Goal: Information Seeking & Learning: Learn about a topic

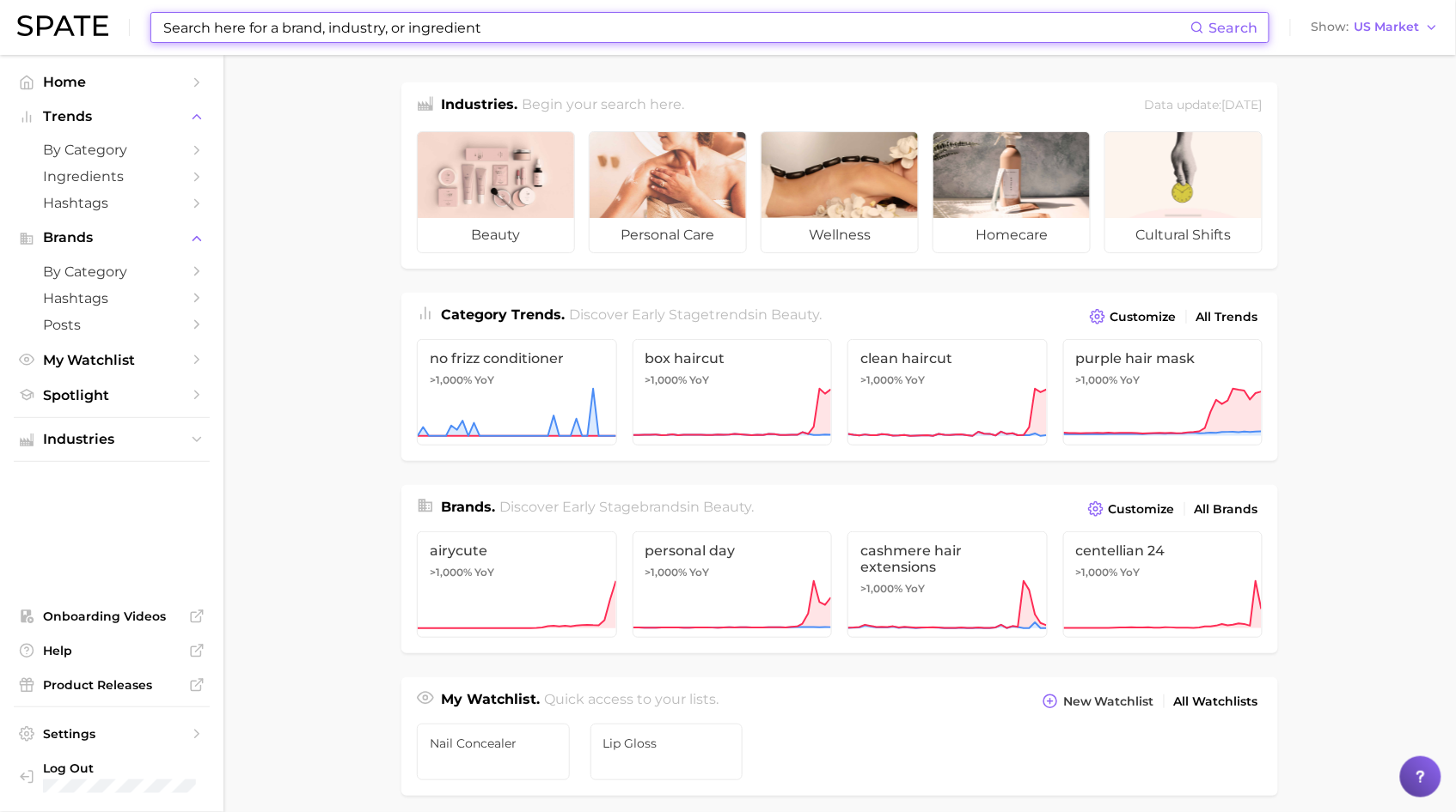
click at [471, 21] on input at bounding box center [676, 27] width 1029 height 29
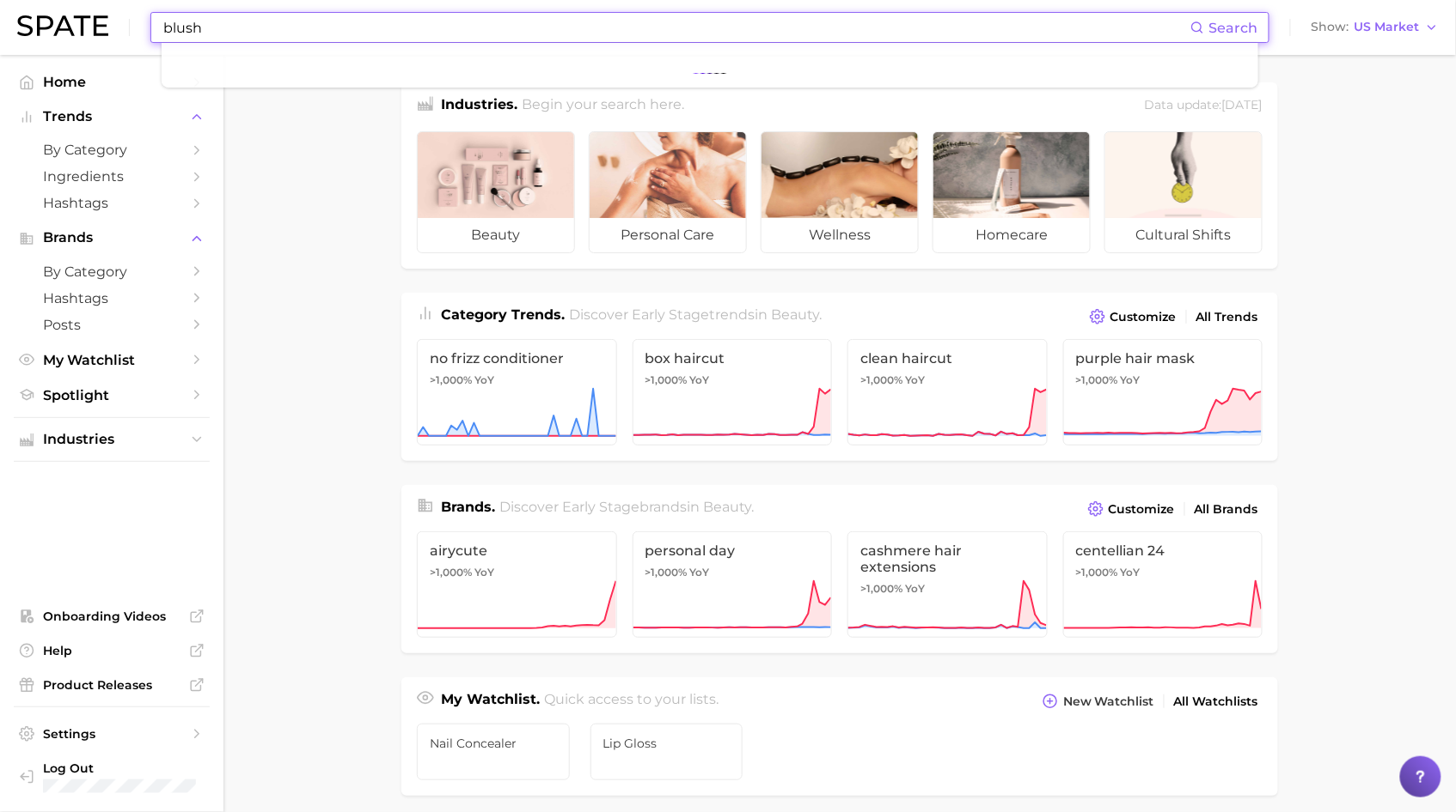
type input "blush"
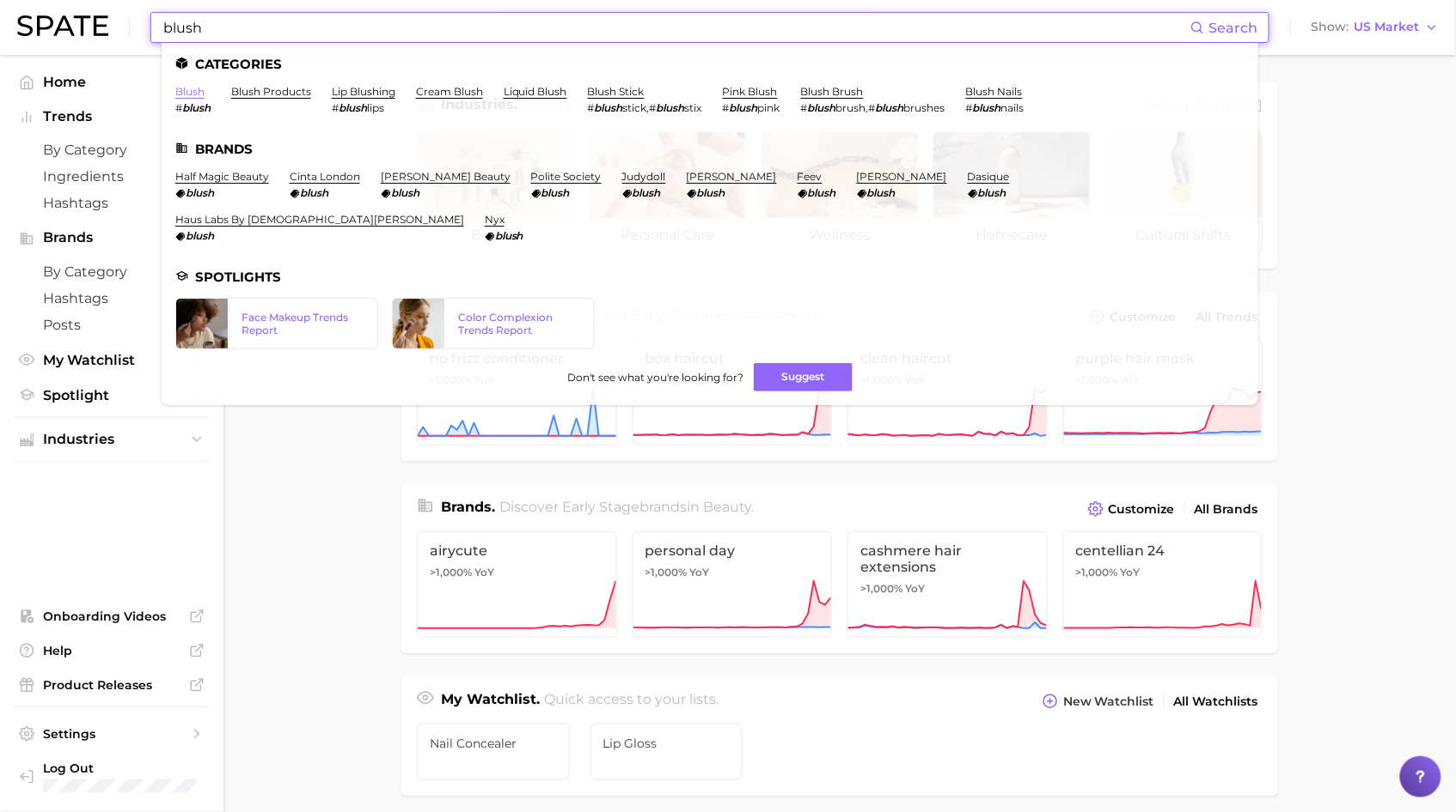
click at [183, 87] on link "blush" at bounding box center [189, 92] width 29 height 13
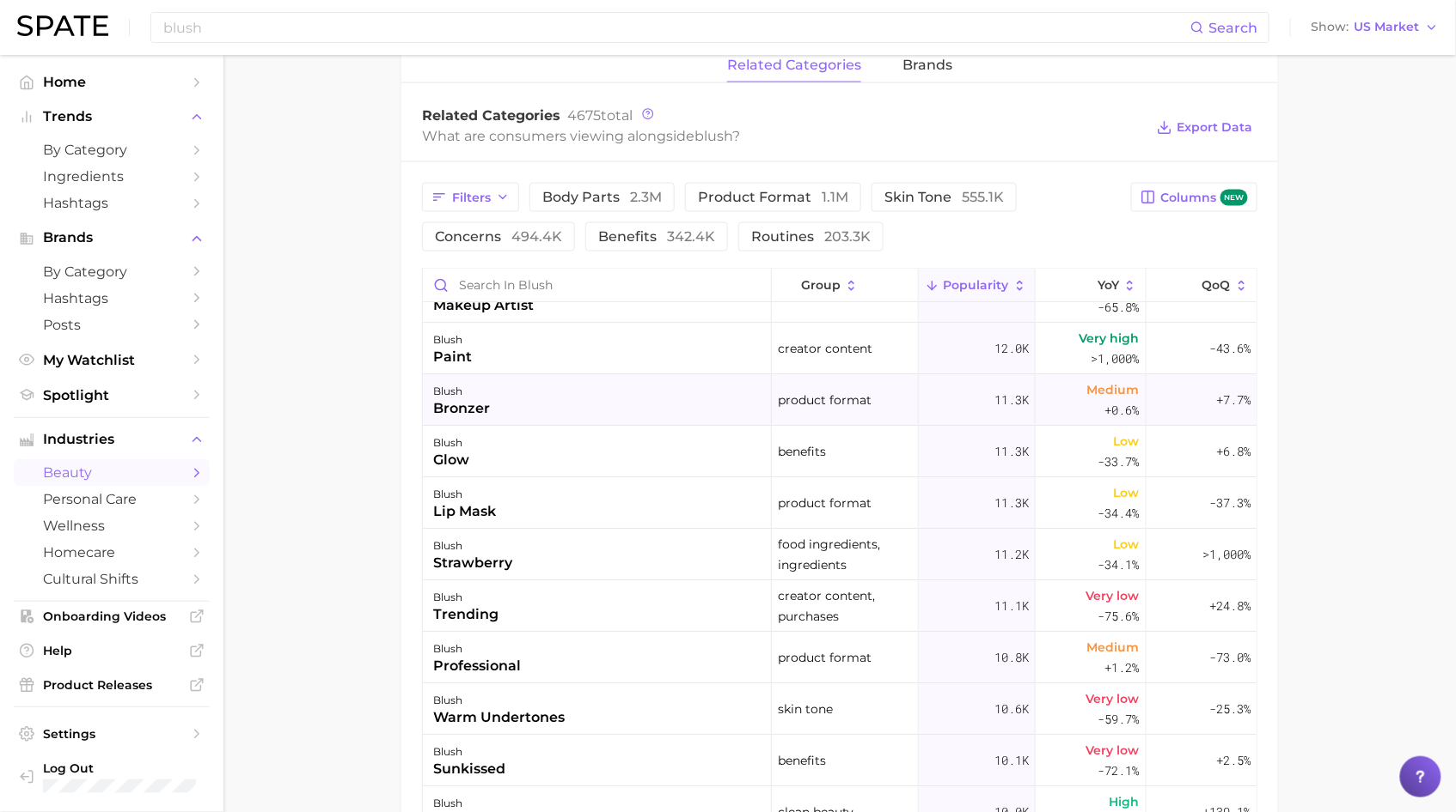
scroll to position [4182, 0]
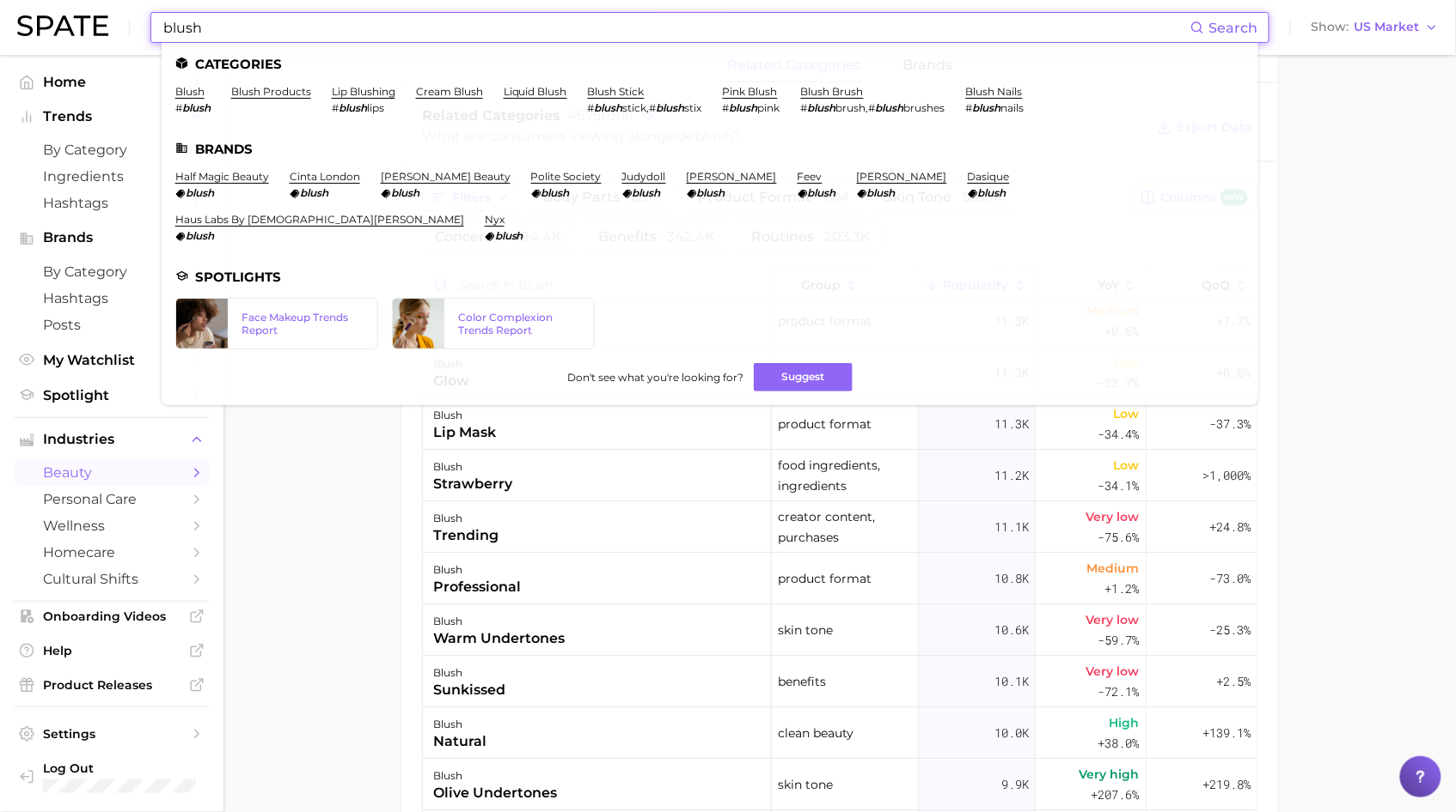
click at [440, 20] on input "blush" at bounding box center [676, 27] width 1029 height 29
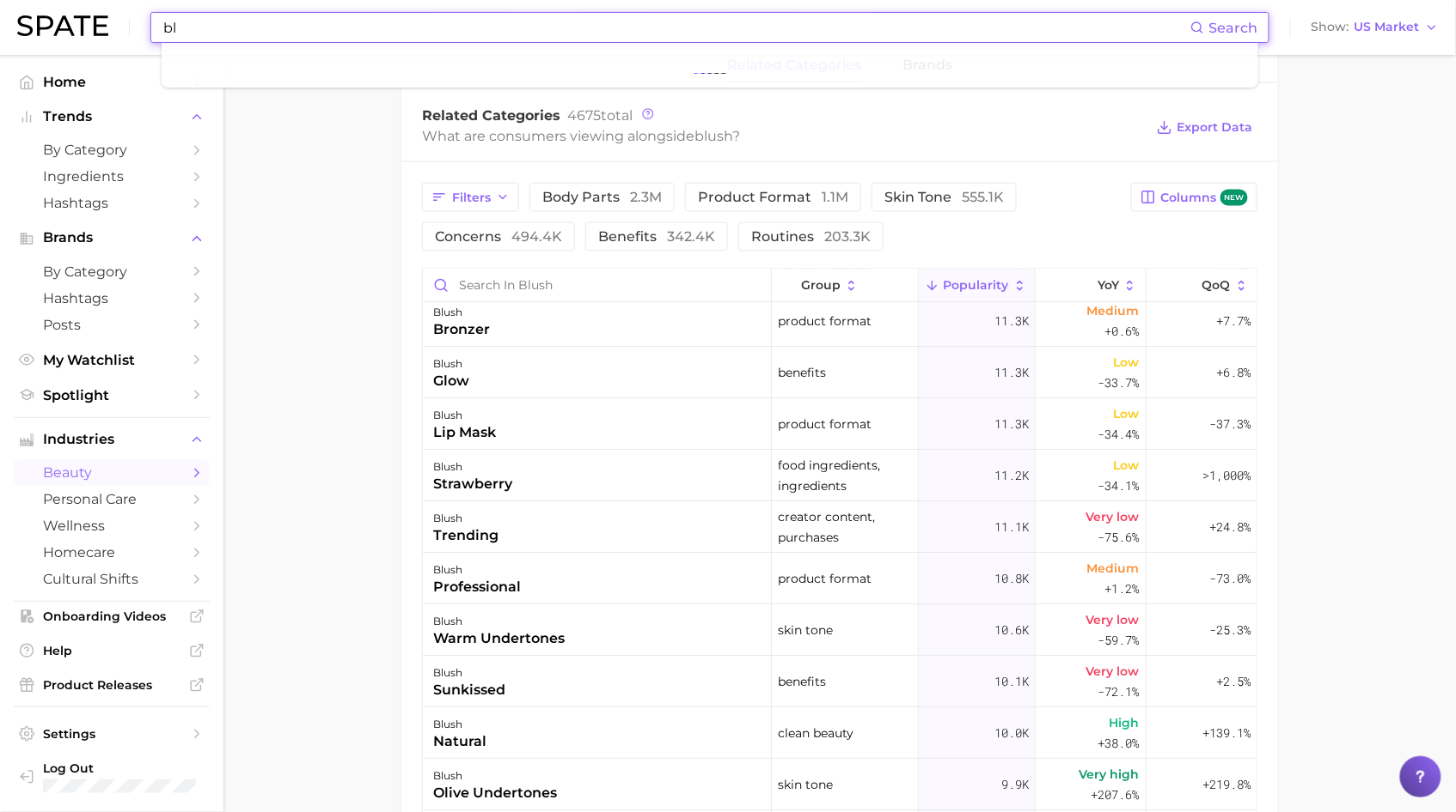
type input "b"
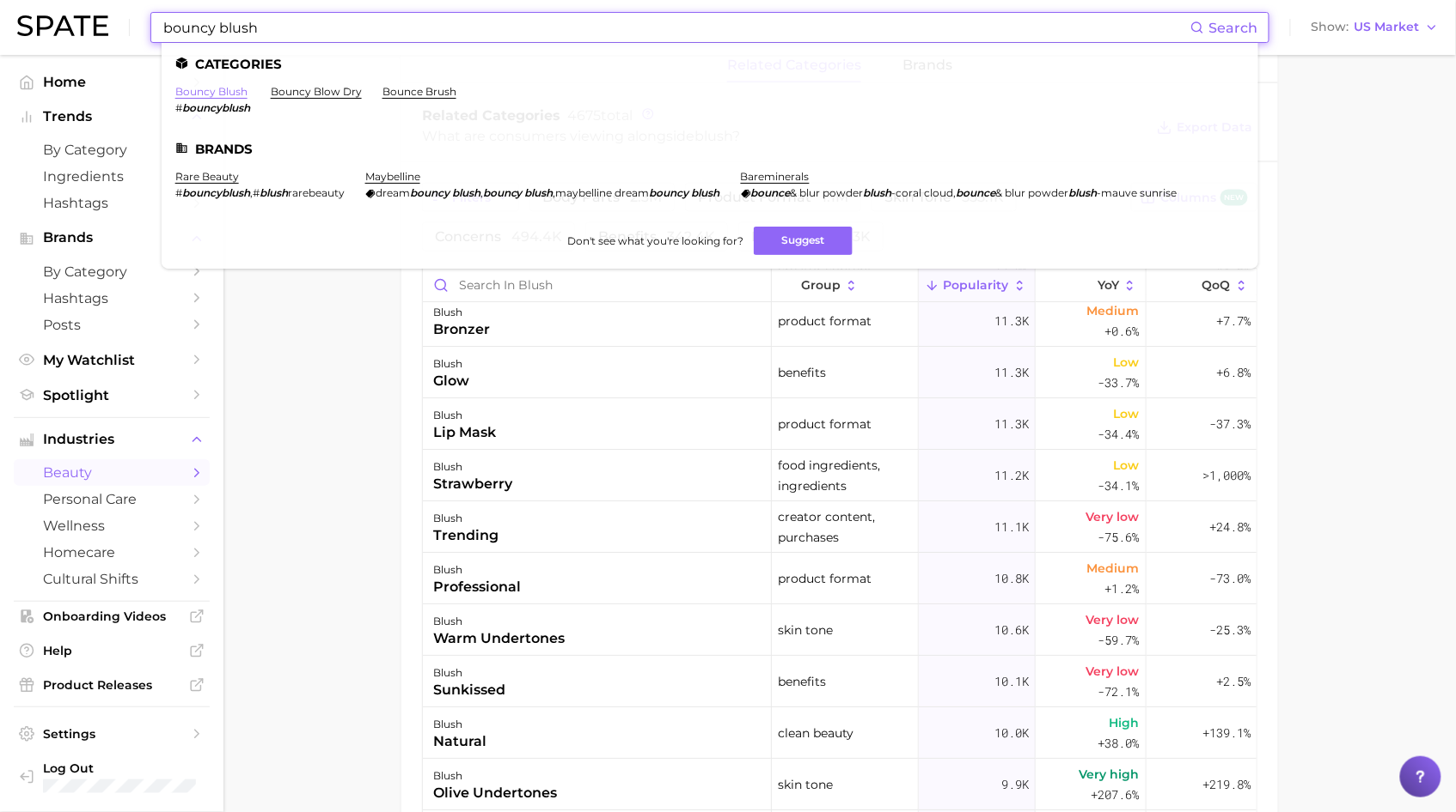
type input "bouncy blush"
click at [206, 94] on link "bouncy blush" at bounding box center [212, 92] width 72 height 13
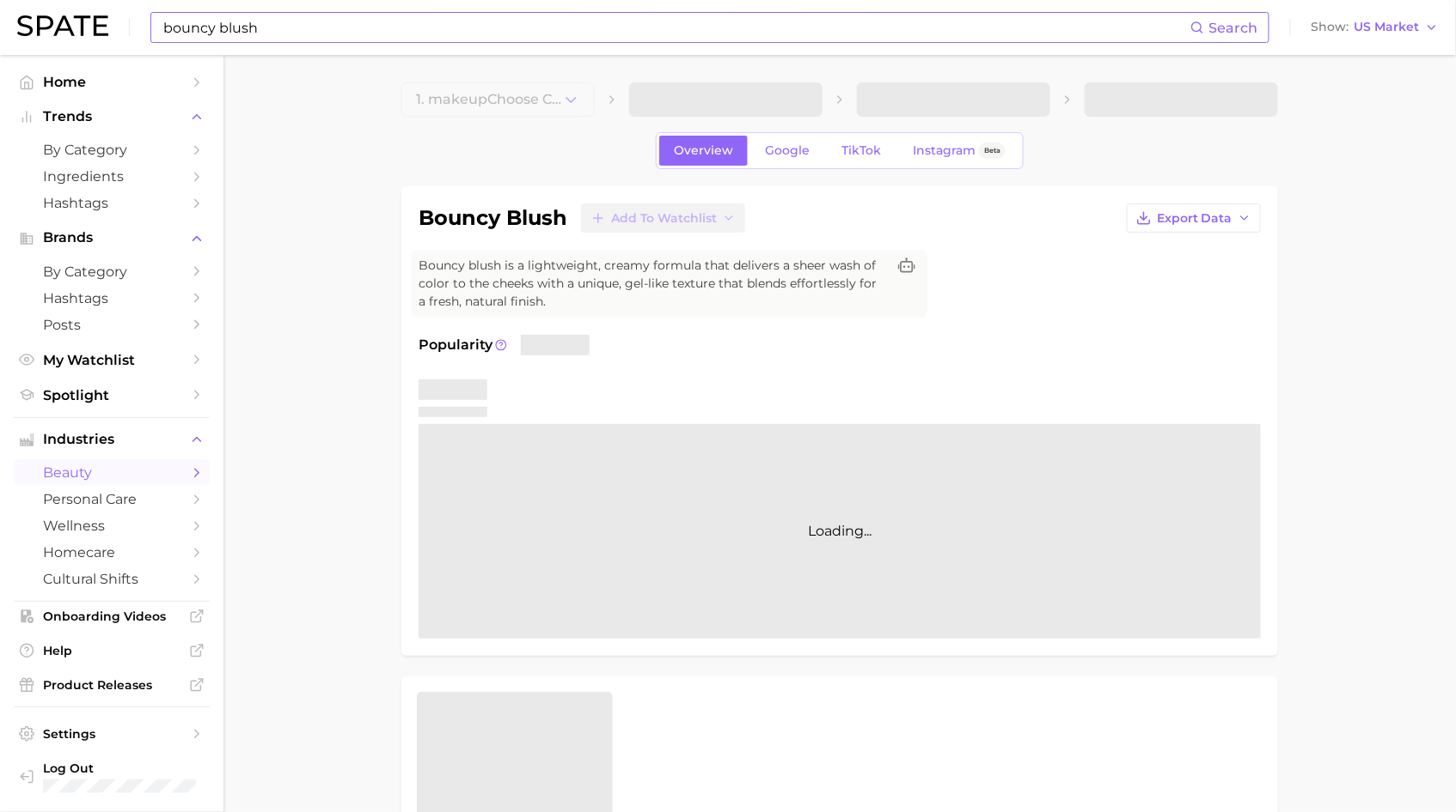
click at [338, 35] on input "bouncy blush" at bounding box center [676, 27] width 1029 height 29
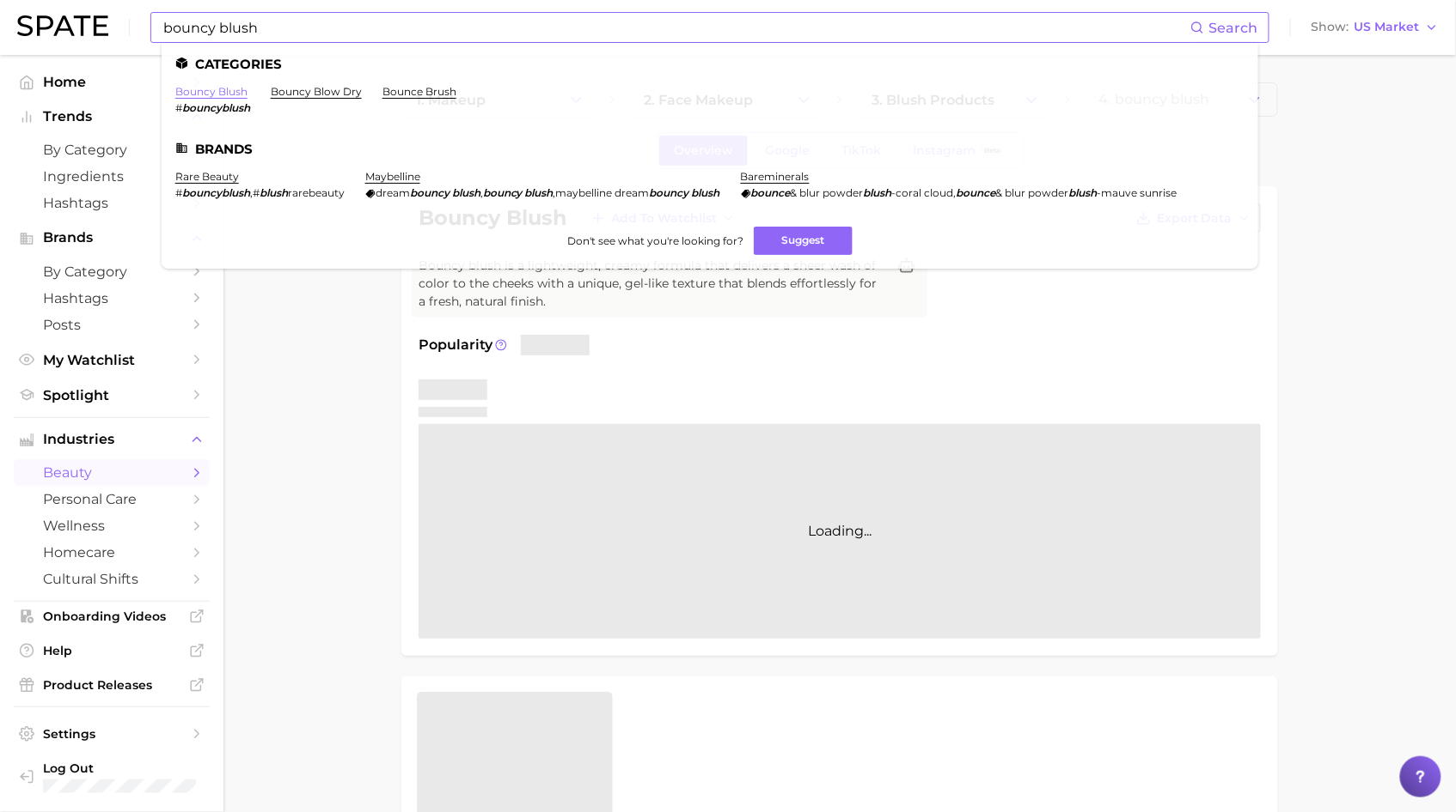
click at [214, 95] on link "bouncy blush" at bounding box center [212, 92] width 72 height 13
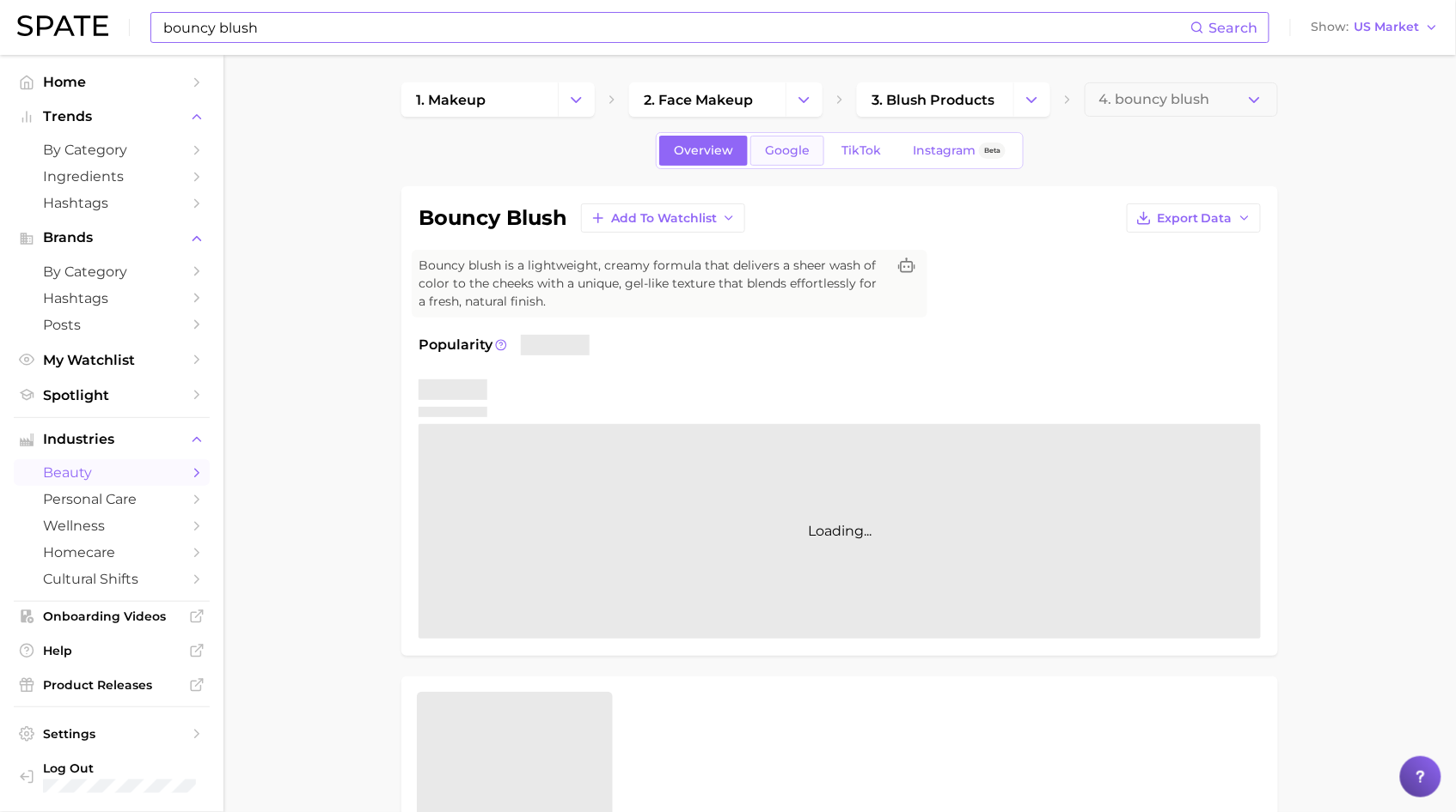
click at [774, 151] on span "Google" at bounding box center [787, 151] width 45 height 15
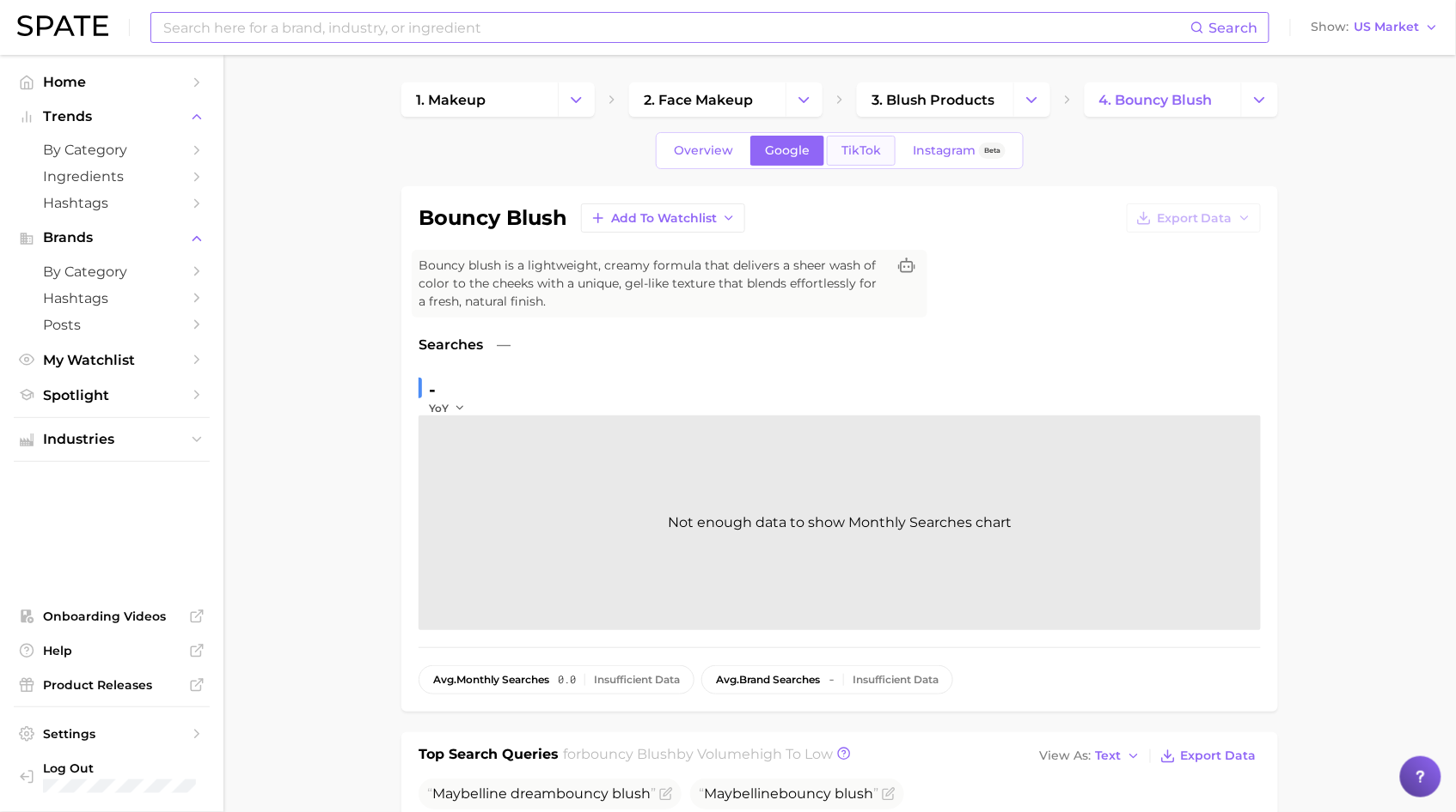
click at [852, 163] on link "TikTok" at bounding box center [861, 150] width 69 height 30
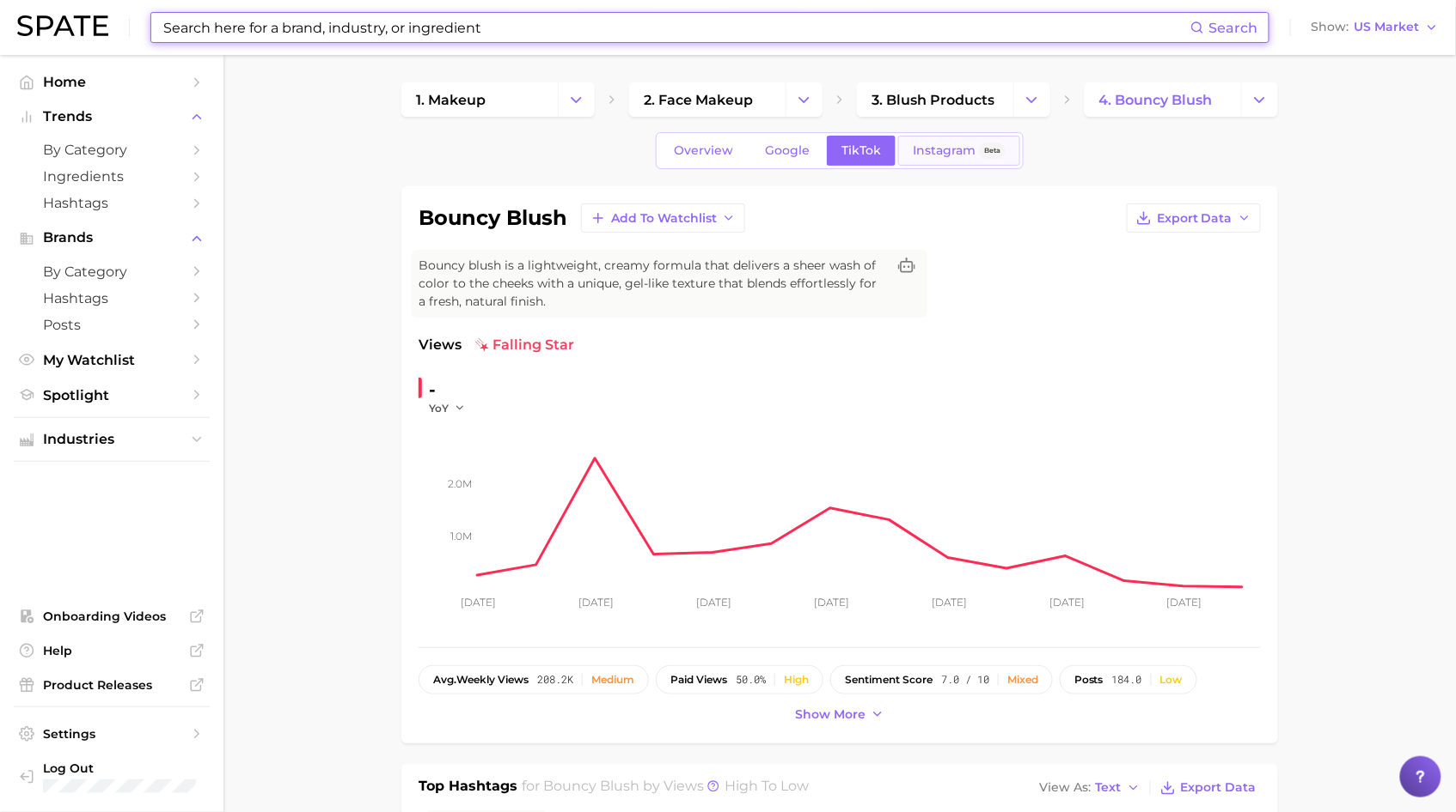
click at [937, 144] on span "Instagram" at bounding box center [944, 151] width 63 height 15
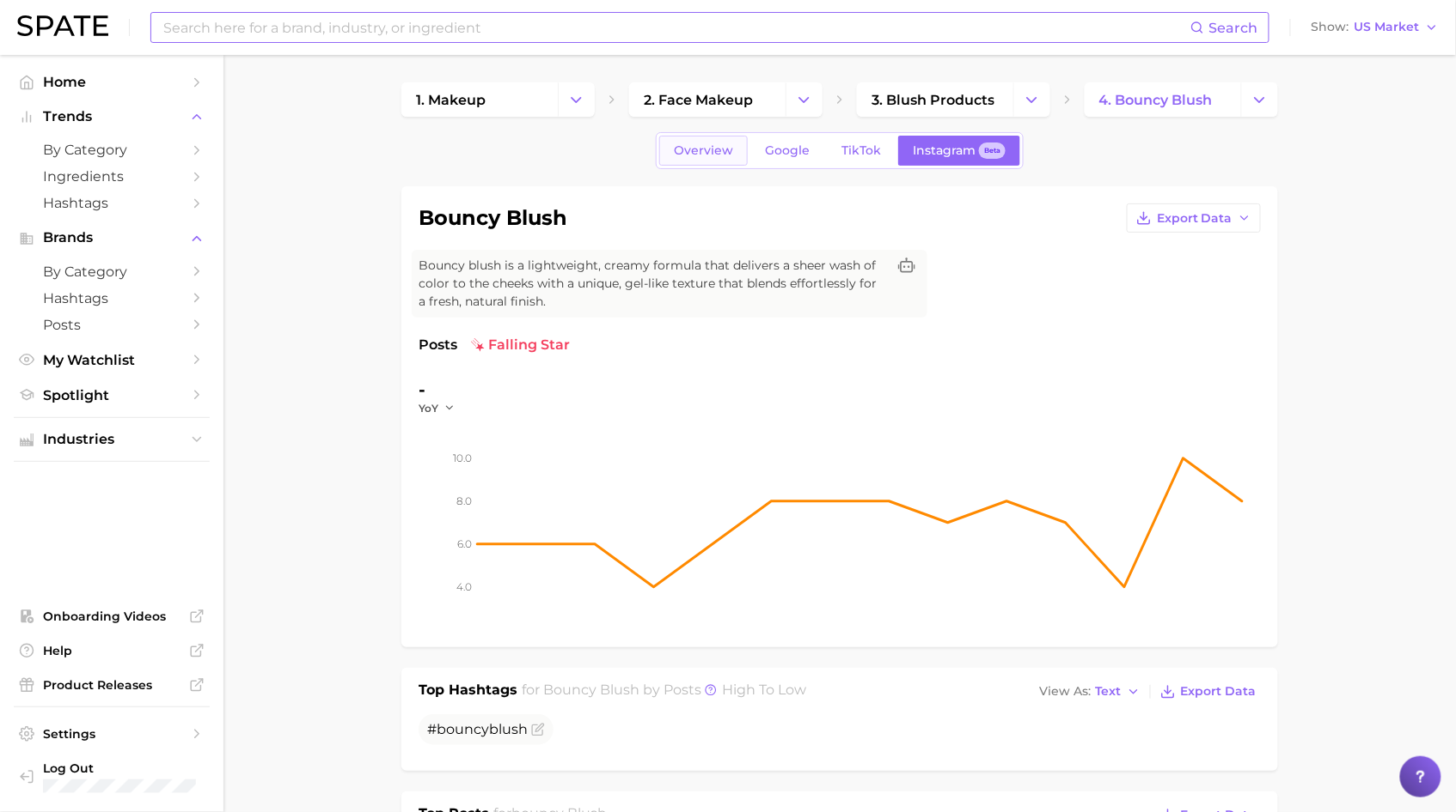
click at [705, 158] on link "Overview" at bounding box center [703, 150] width 88 height 30
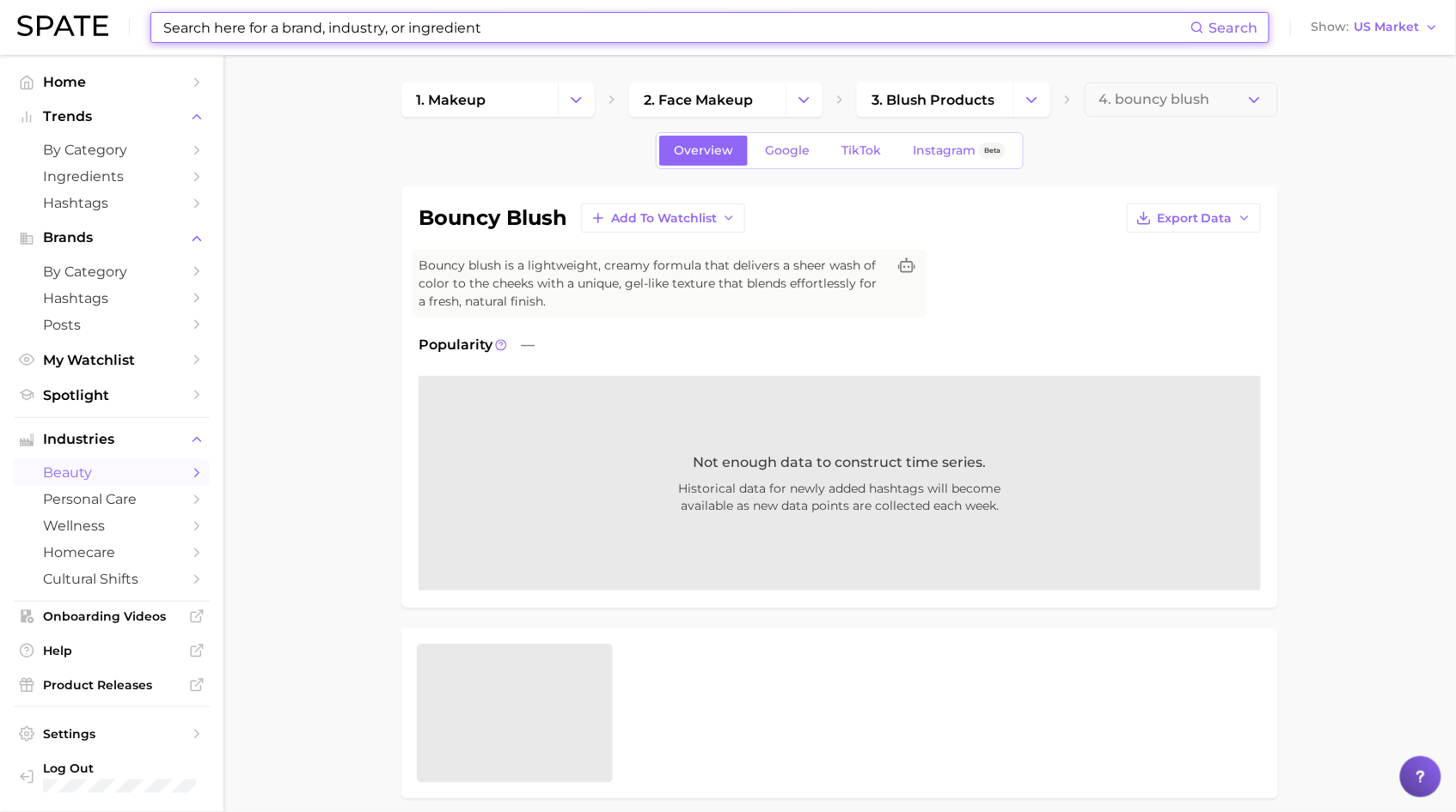
click at [568, 32] on input at bounding box center [676, 27] width 1029 height 29
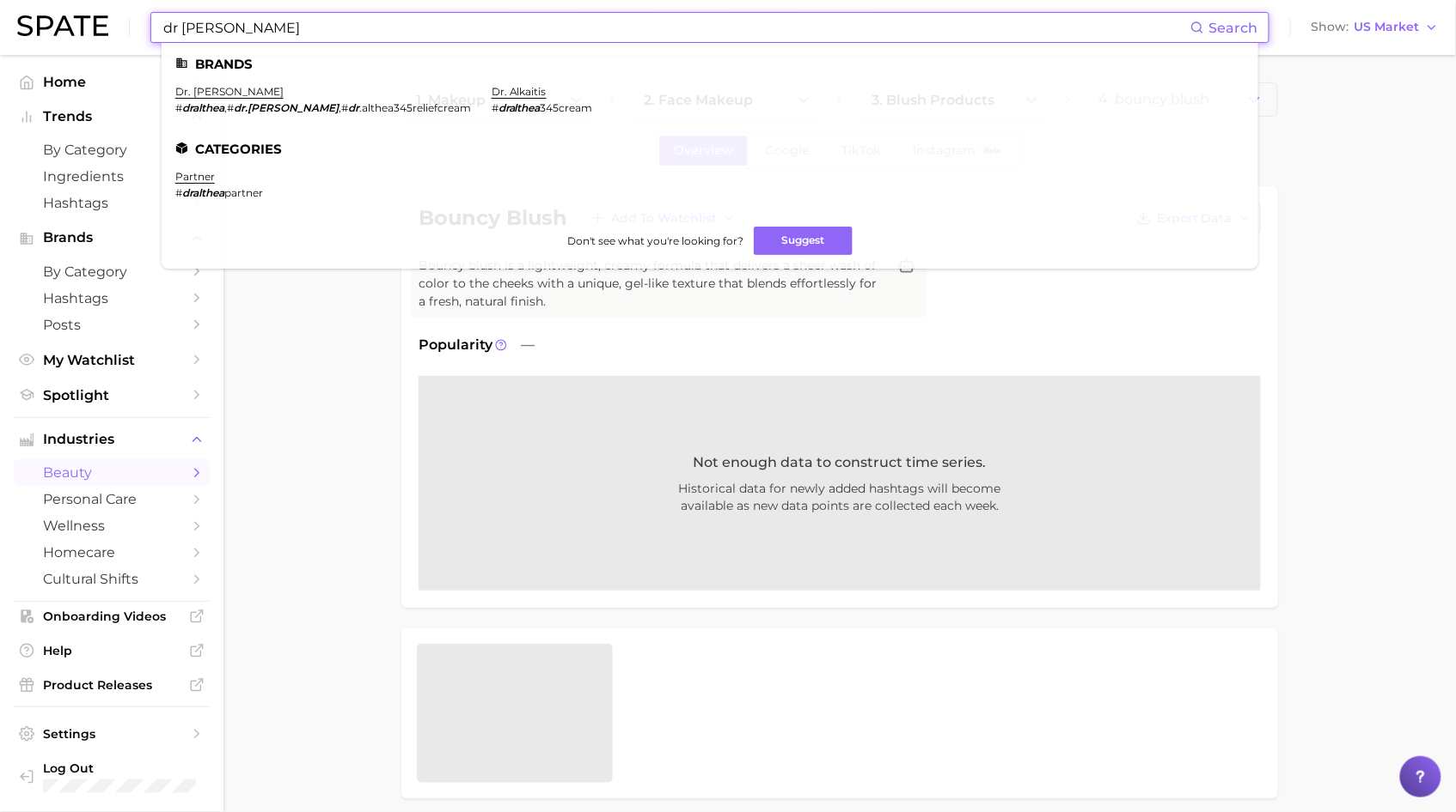
type input "dr [PERSON_NAME]"
click at [208, 94] on li "Home" at bounding box center [111, 82] width 196 height 27
click at [196, 94] on link "dr. [PERSON_NAME]" at bounding box center [229, 92] width 109 height 13
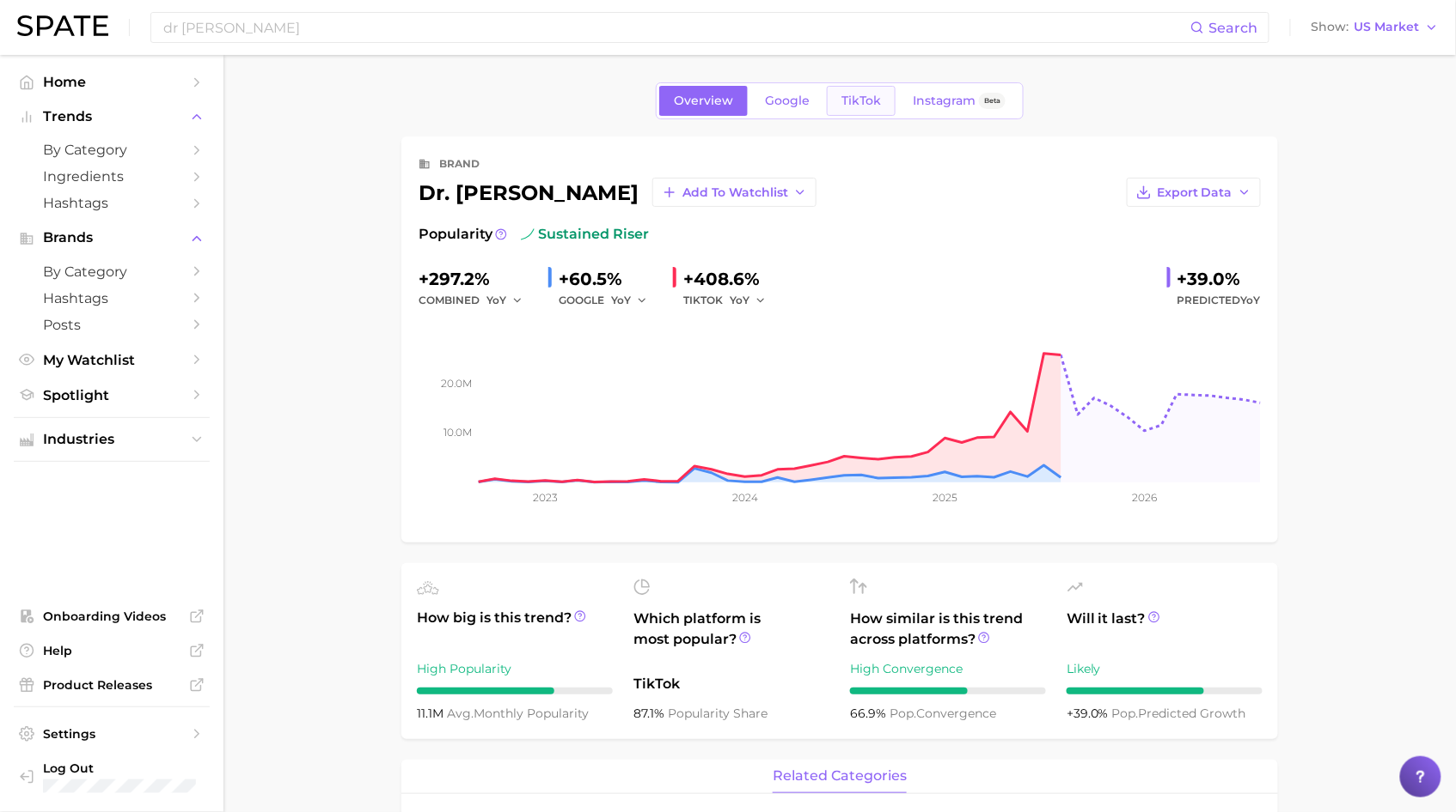
click at [847, 107] on span "TikTok" at bounding box center [861, 101] width 40 height 15
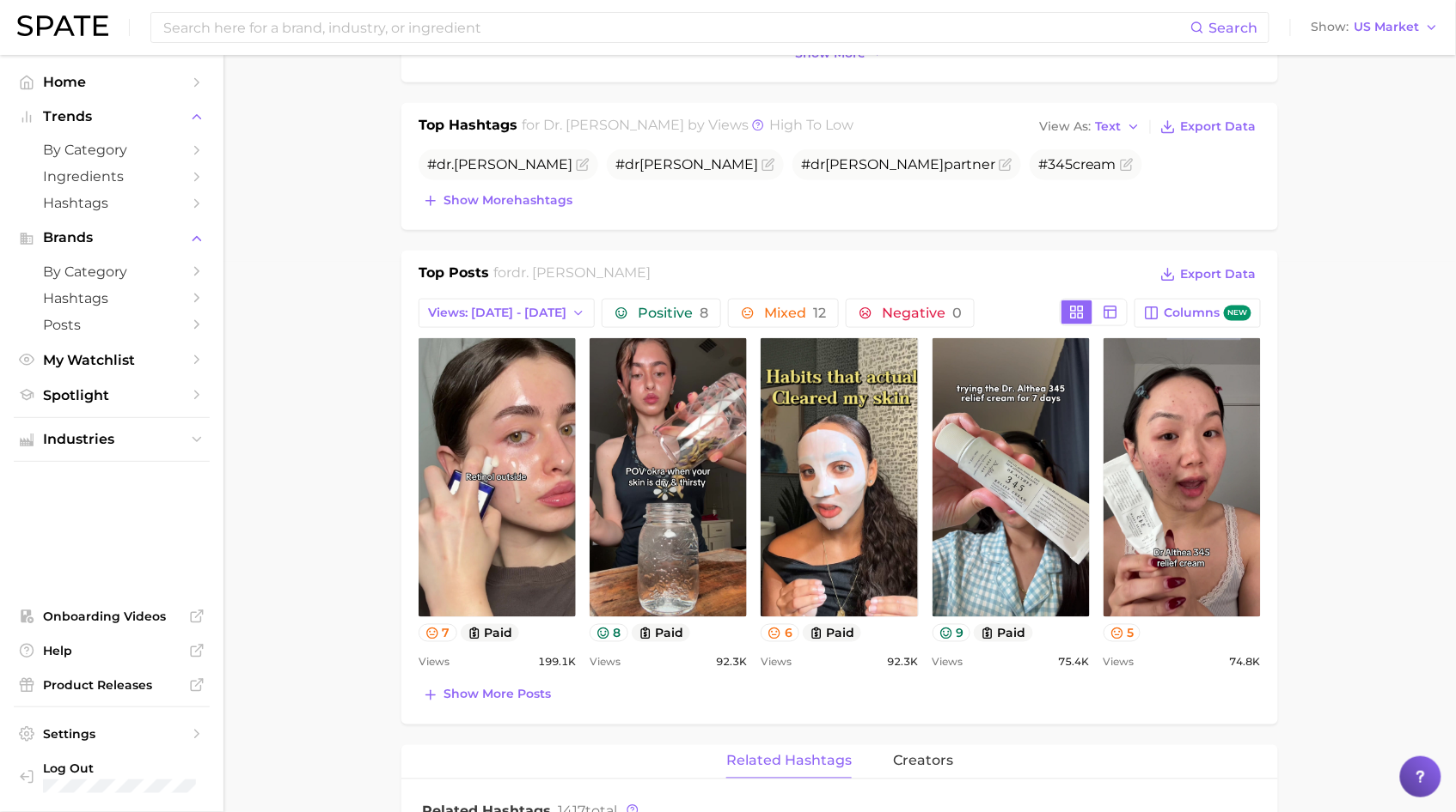
scroll to position [624, 0]
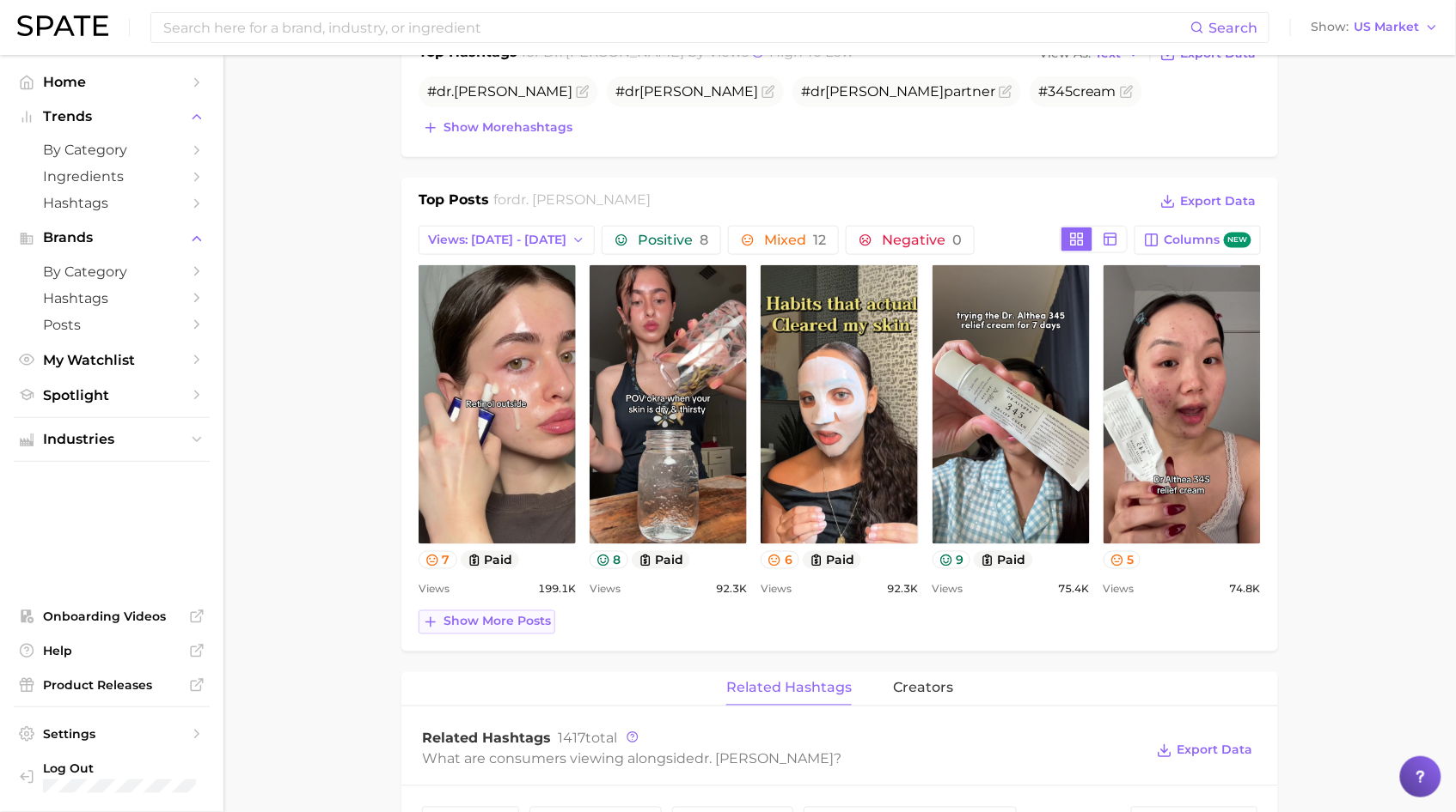
click at [459, 629] on span "Show more posts" at bounding box center [498, 623] width 108 height 15
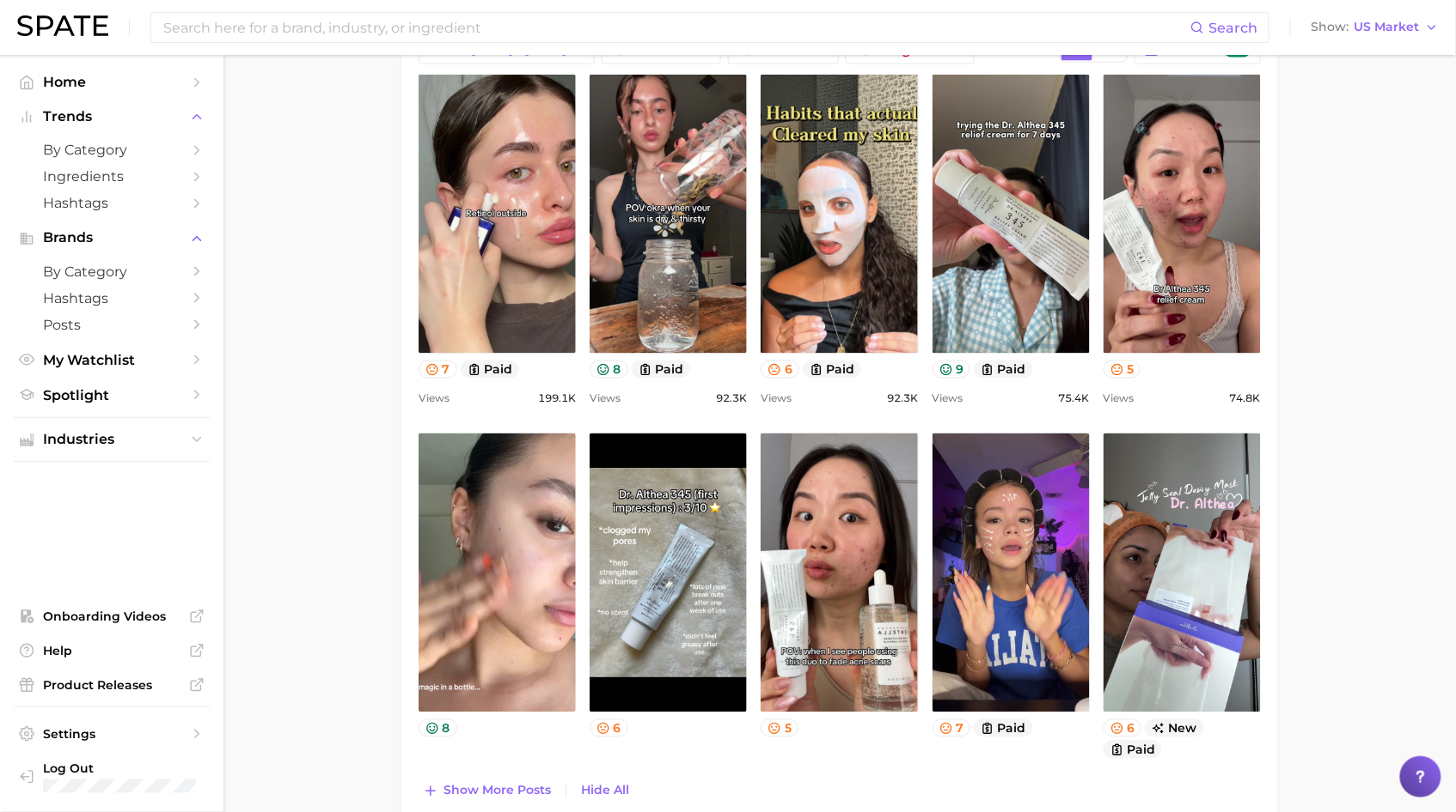
scroll to position [1217, 0]
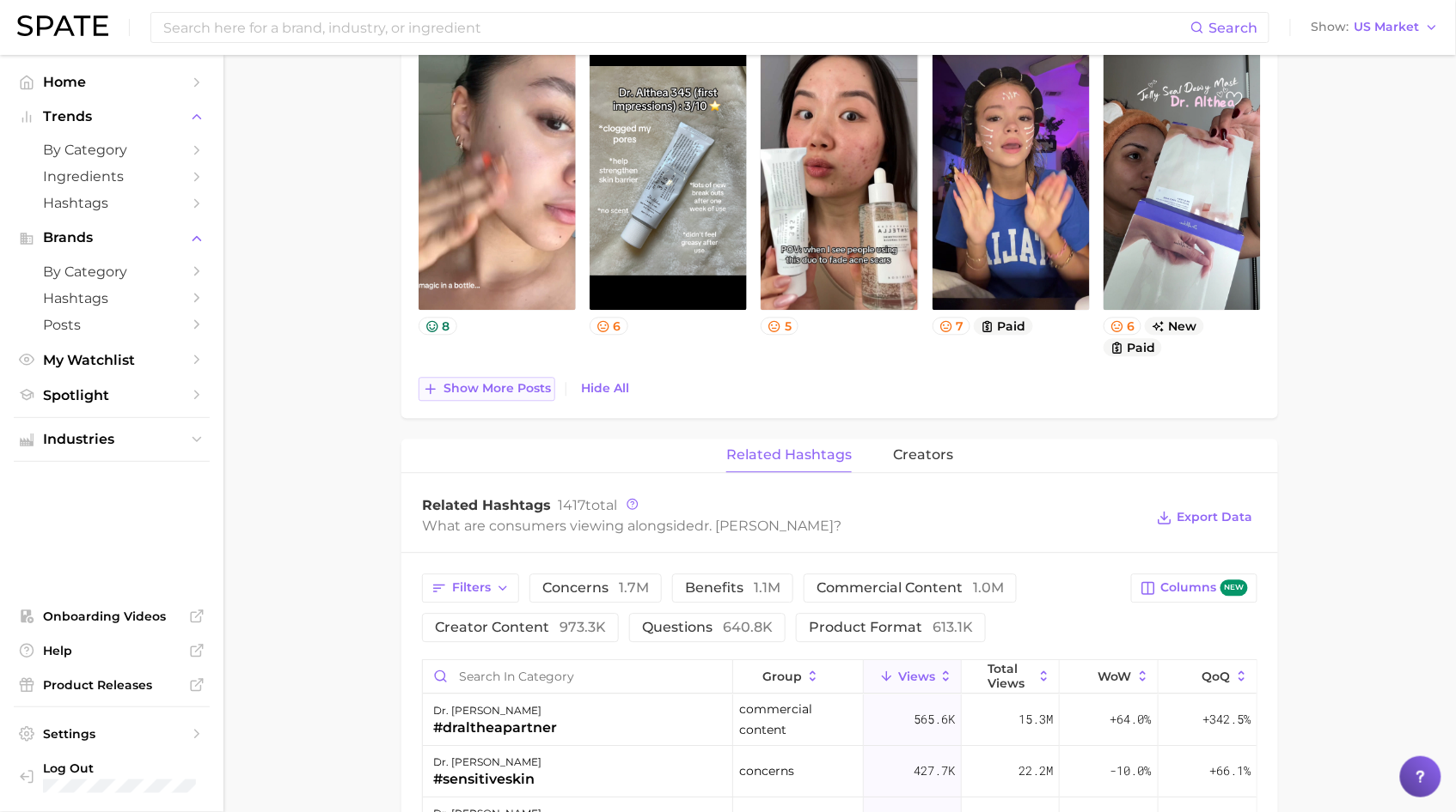
click at [474, 396] on span "Show more posts" at bounding box center [498, 389] width 108 height 15
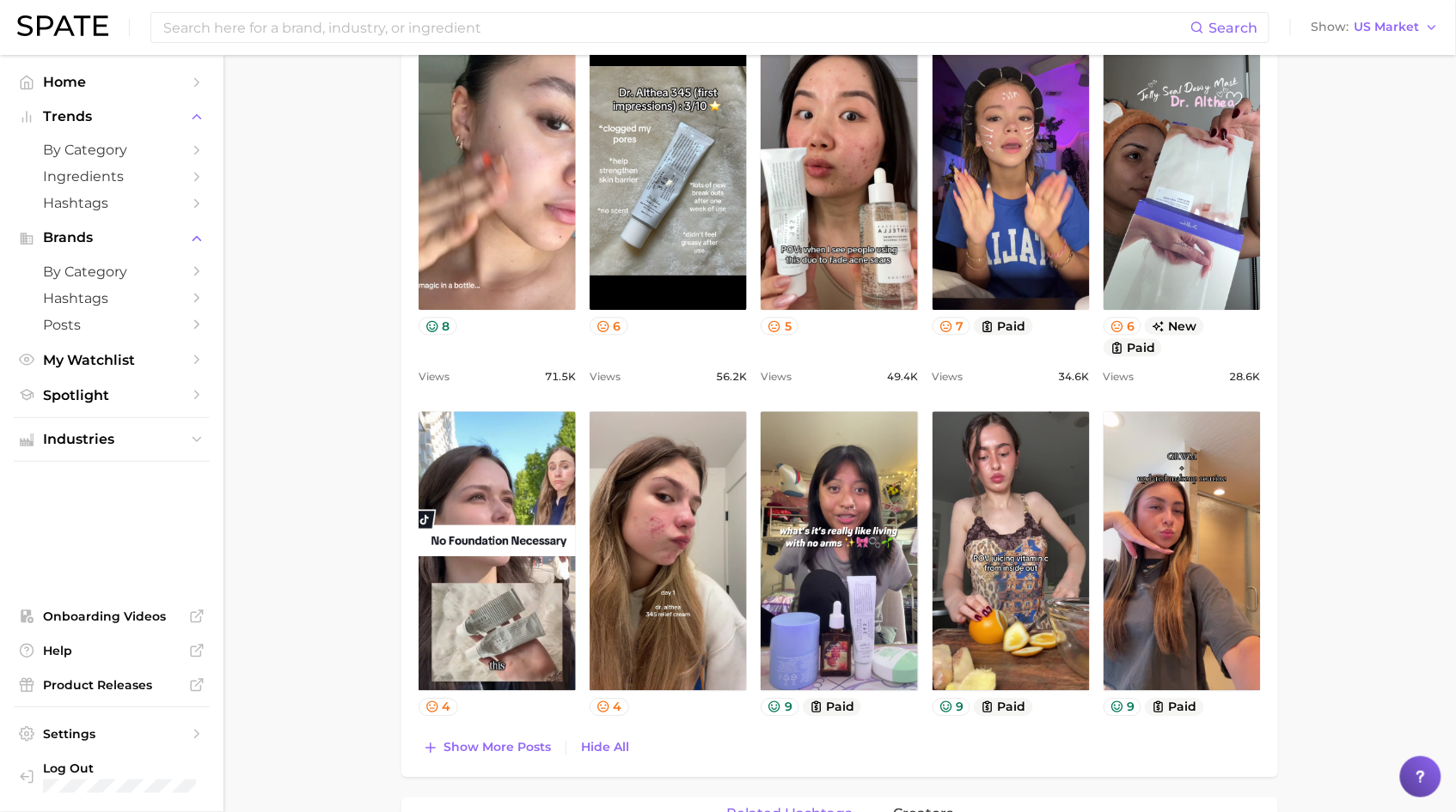
scroll to position [0, 0]
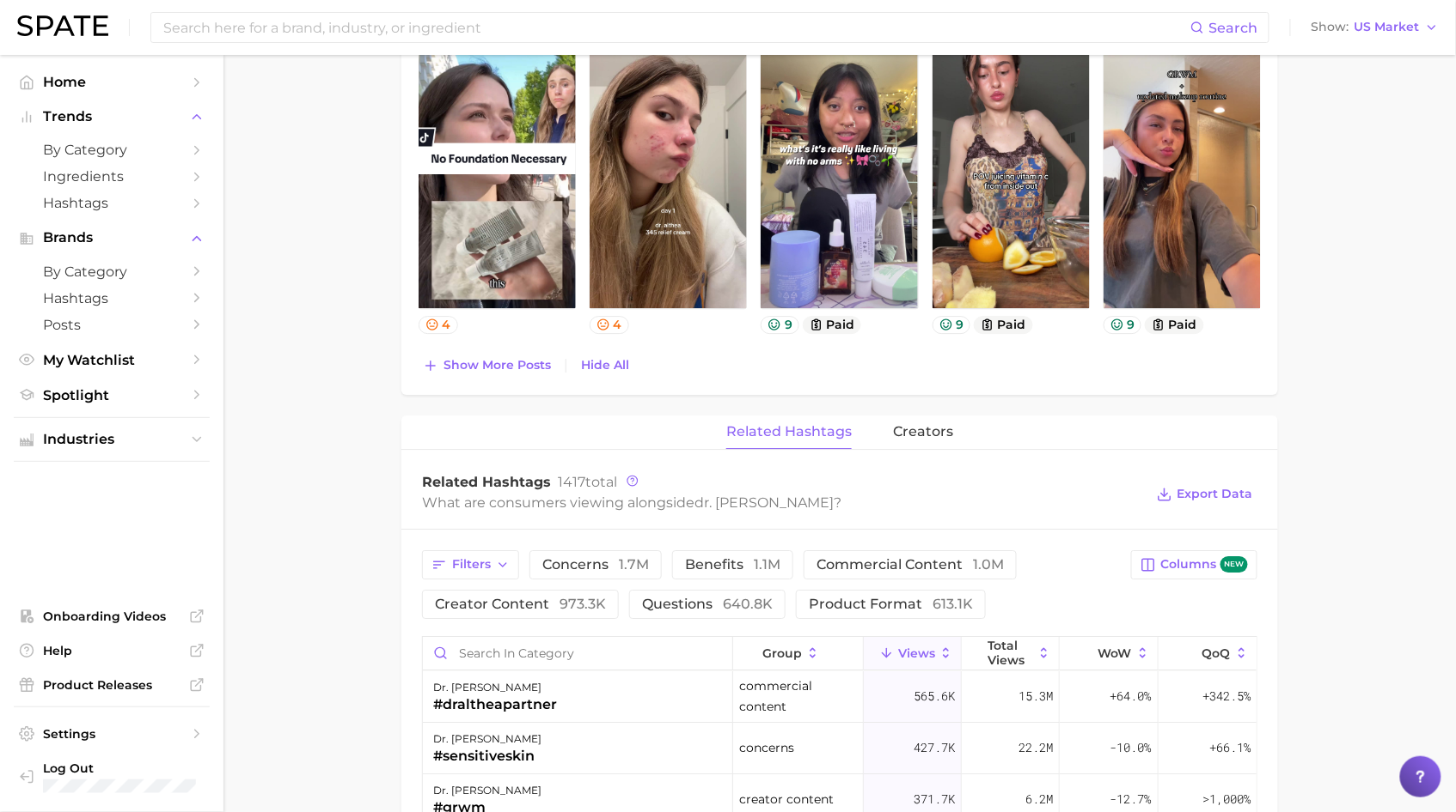
click at [493, 373] on span "Show more posts" at bounding box center [498, 366] width 108 height 15
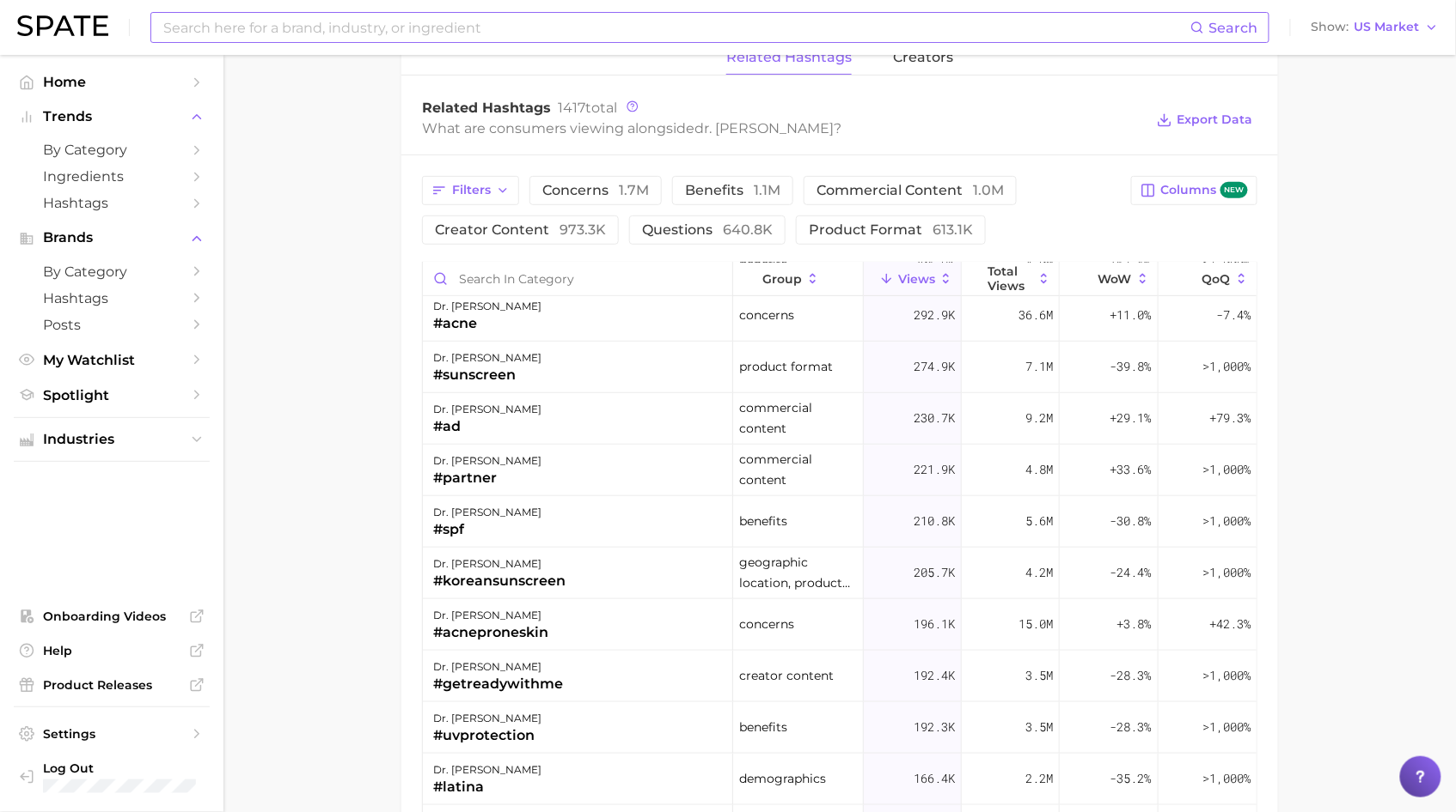
click at [349, 32] on input at bounding box center [676, 27] width 1029 height 29
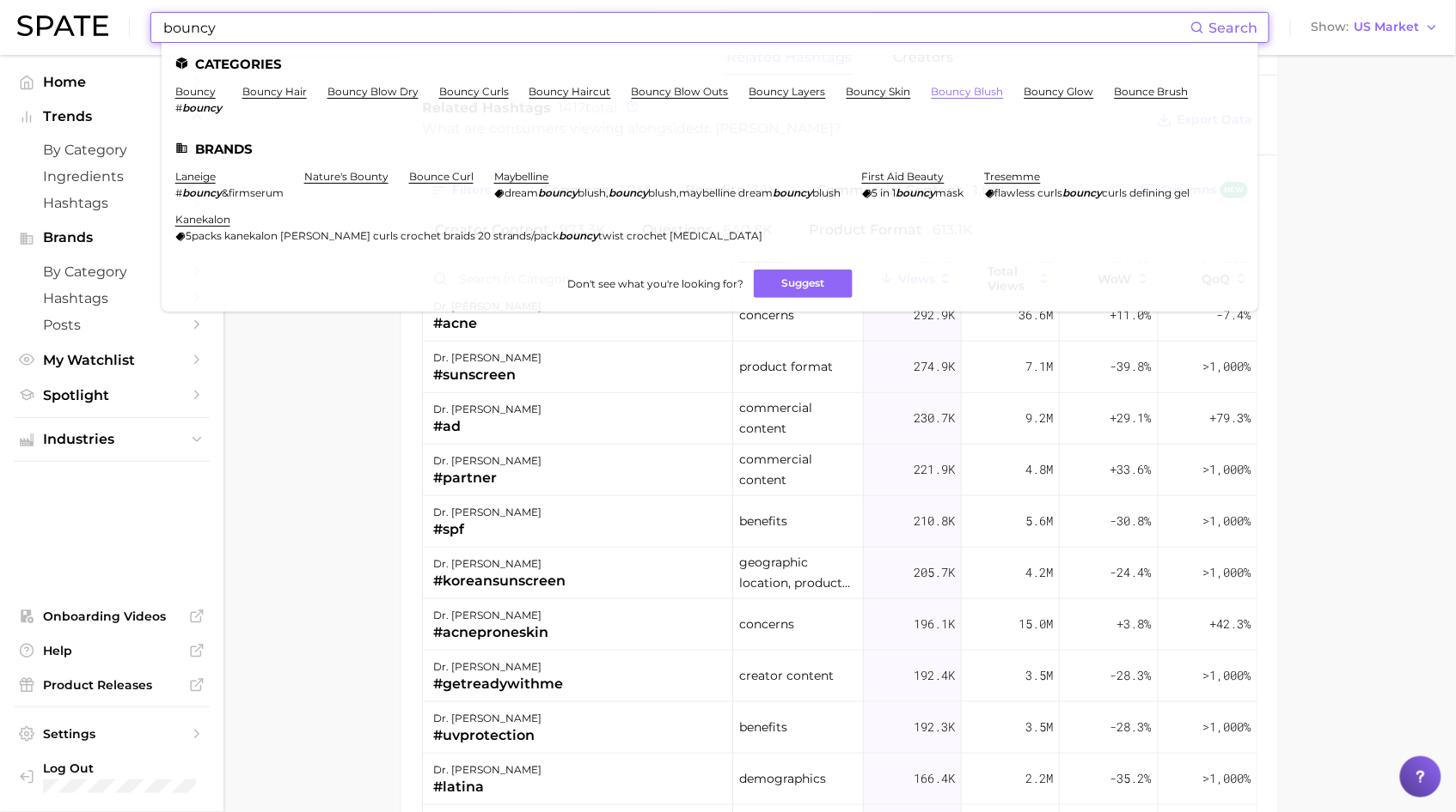
type input "bouncy"
click at [931, 89] on link "bouncy blush" at bounding box center [968, 92] width 72 height 13
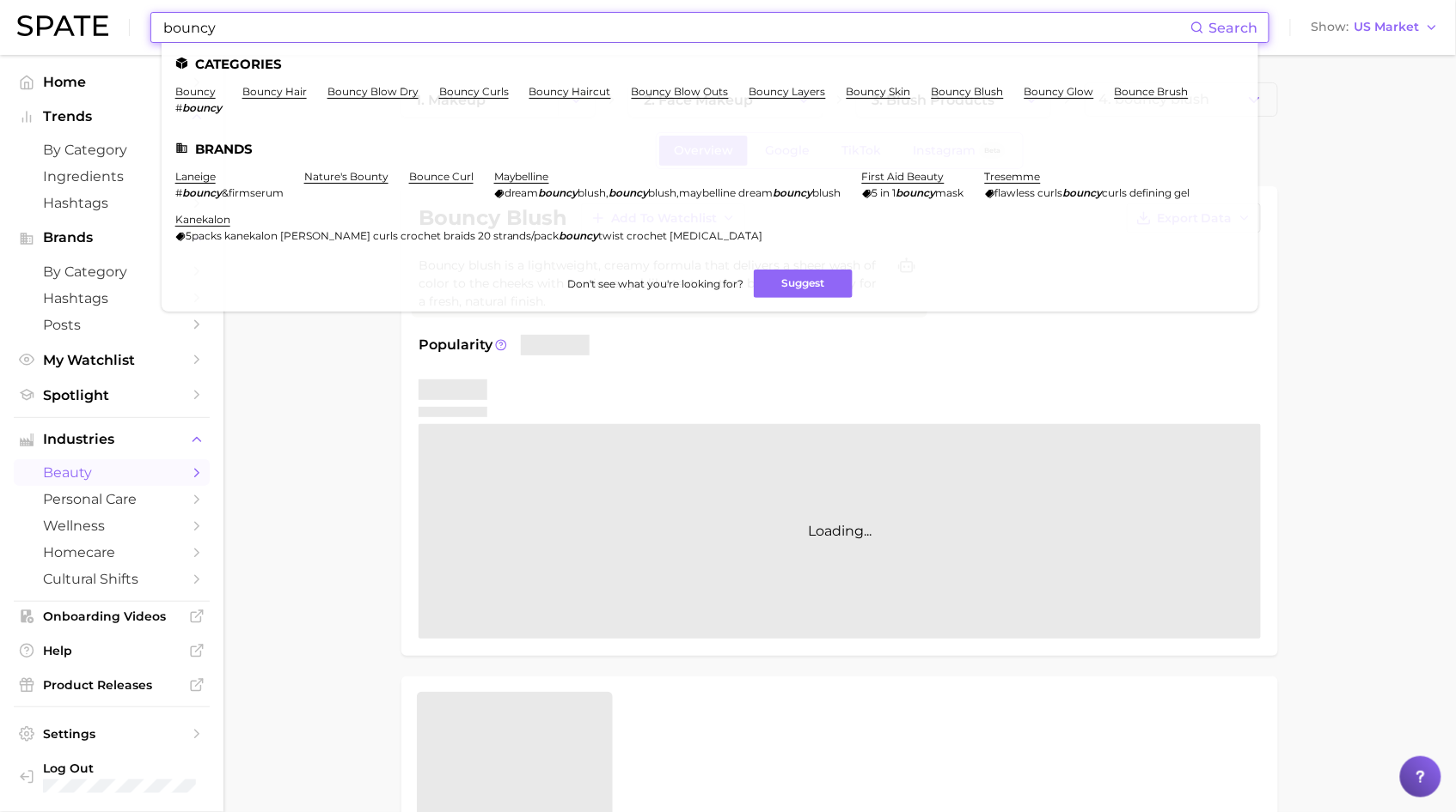
click at [324, 24] on input "bouncy" at bounding box center [676, 27] width 1029 height 29
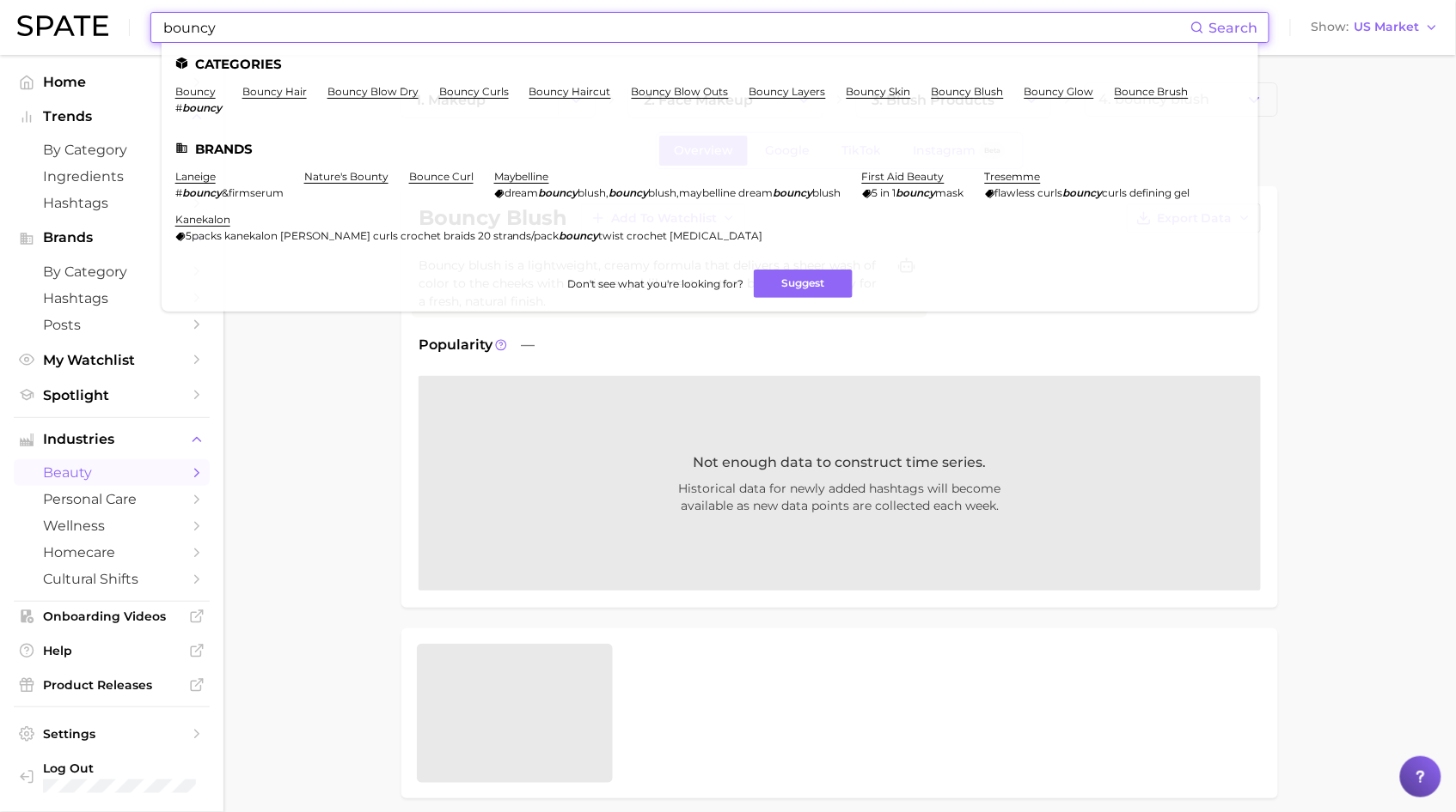
click at [324, 24] on input "bouncy" at bounding box center [676, 27] width 1029 height 29
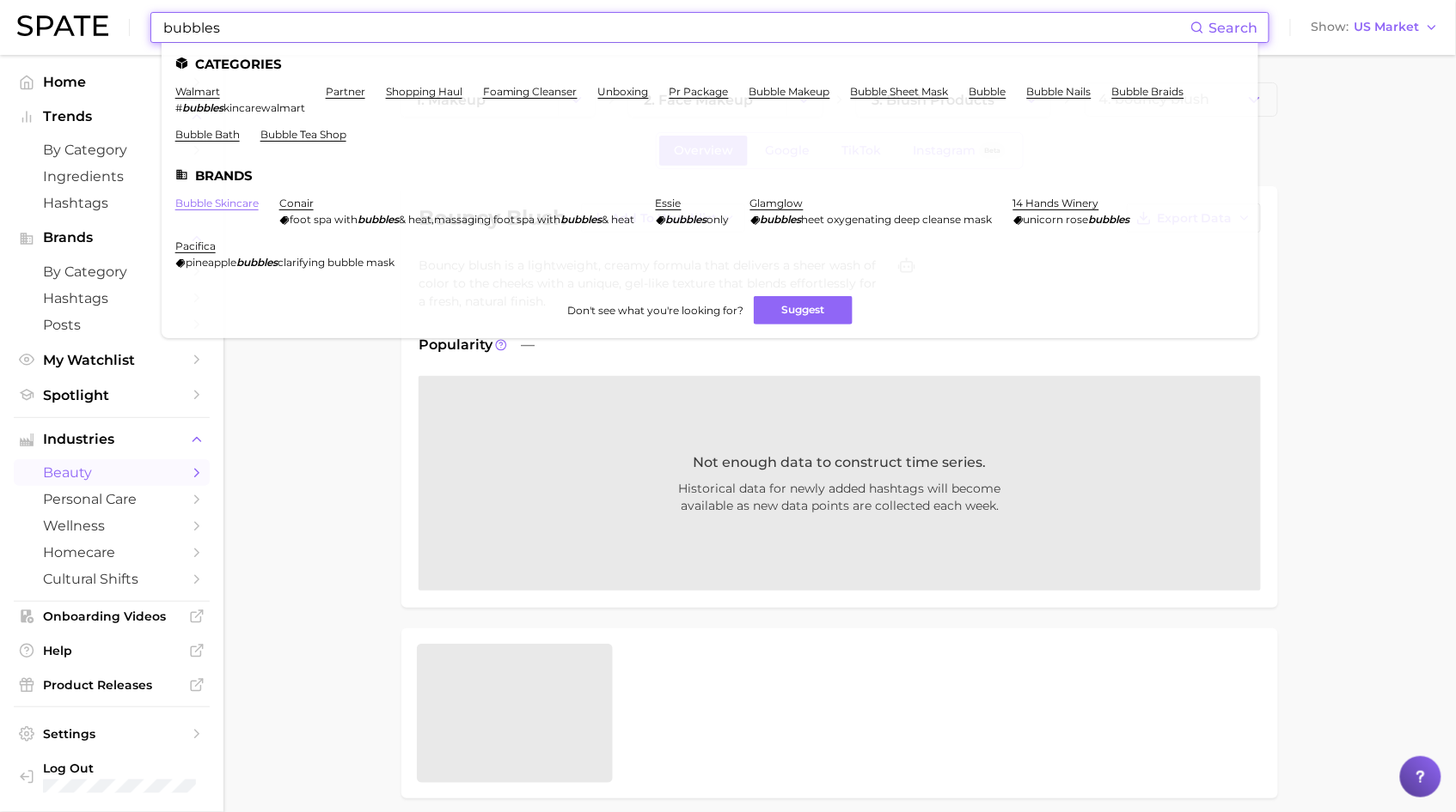
type input "bubbles"
click at [187, 197] on link "bubble skincare" at bounding box center [217, 203] width 84 height 13
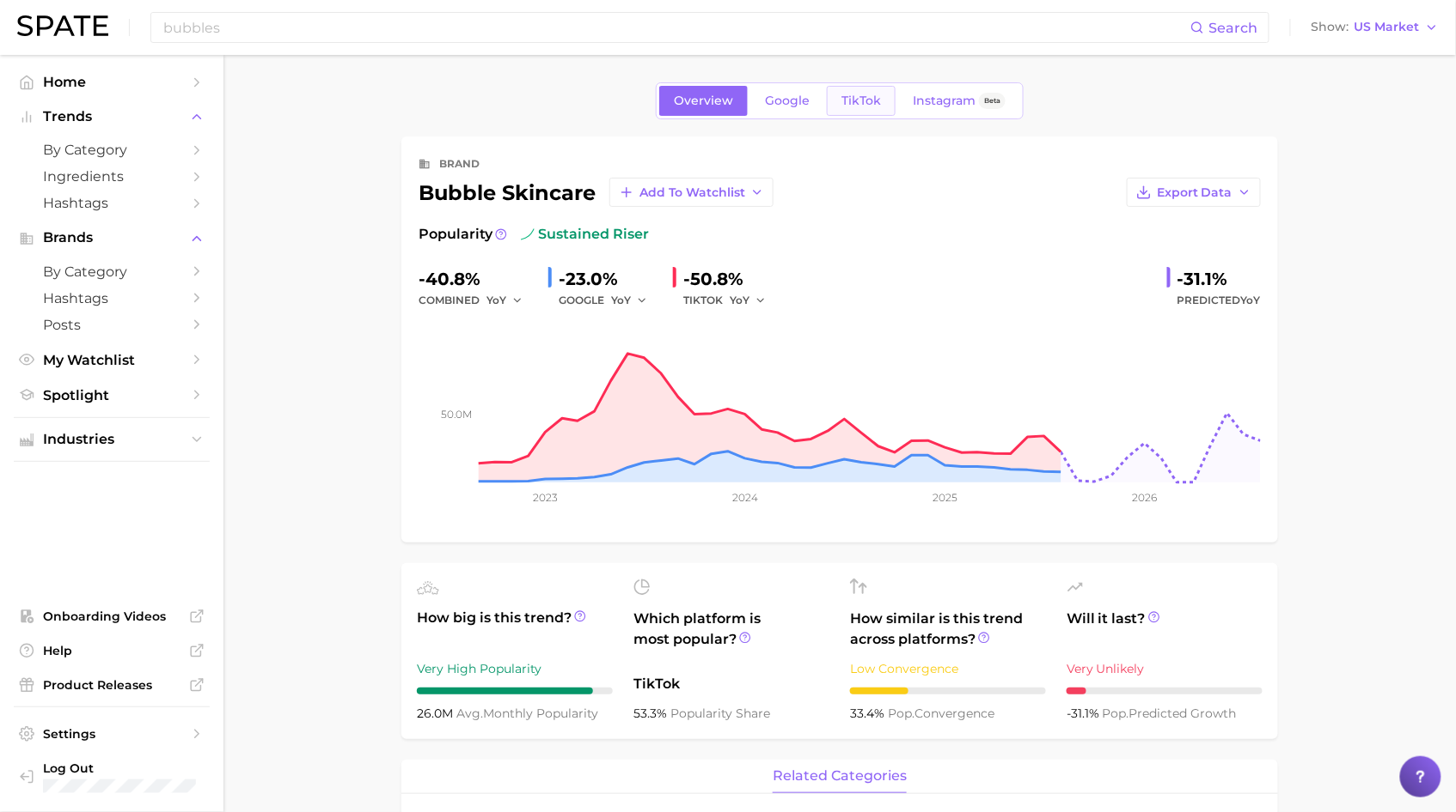
click at [852, 103] on span "TikTok" at bounding box center [861, 101] width 40 height 15
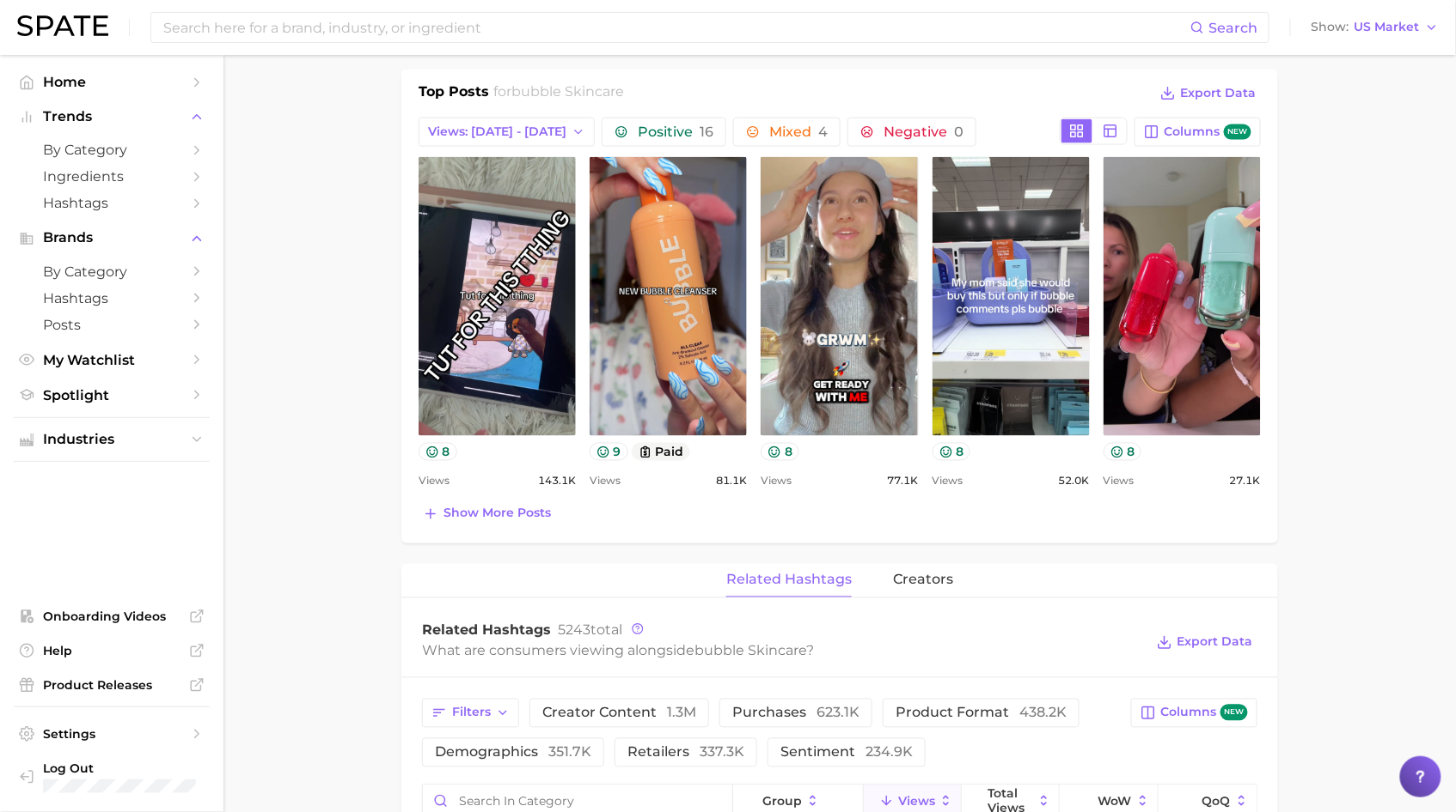
scroll to position [896, 0]
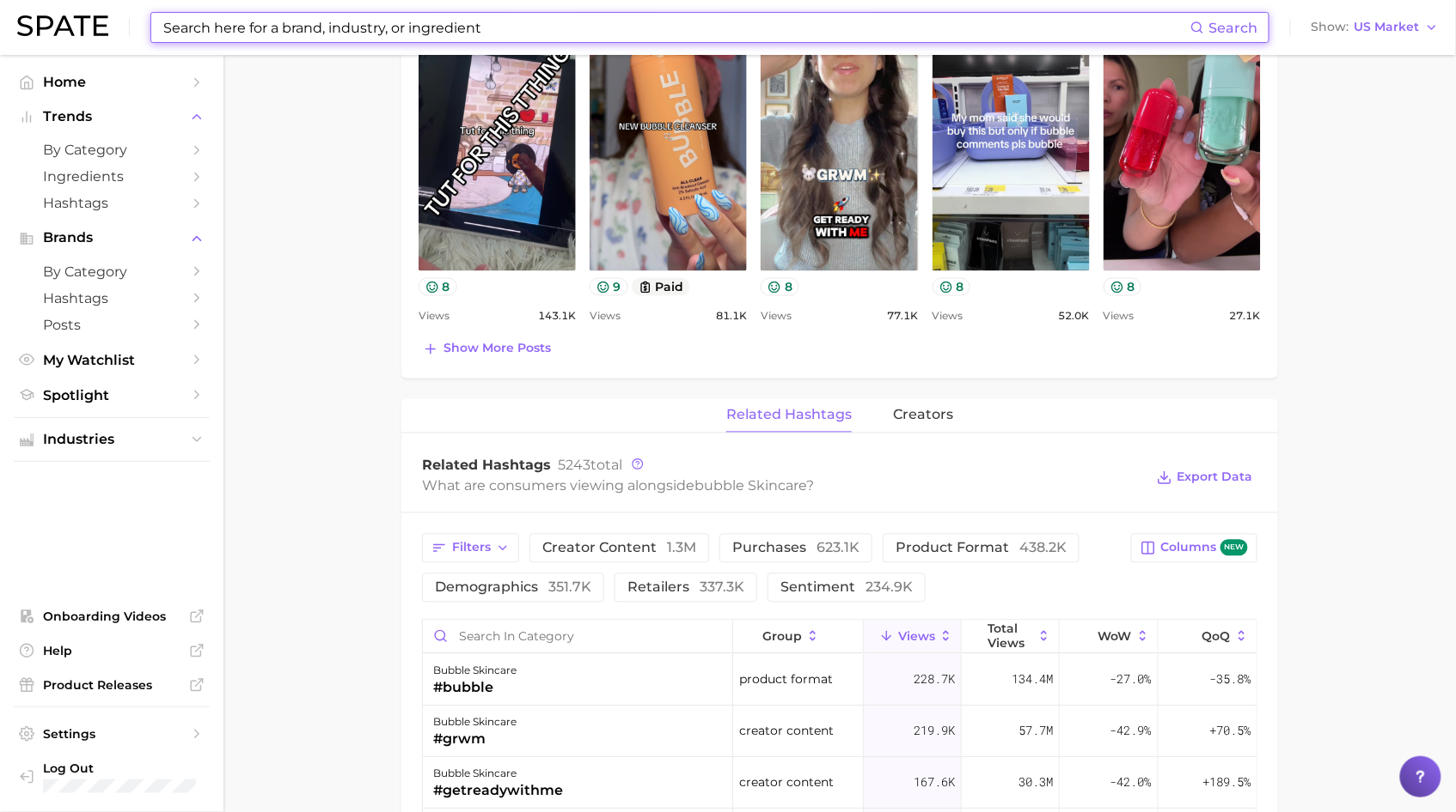
click at [300, 29] on input at bounding box center [676, 27] width 1029 height 29
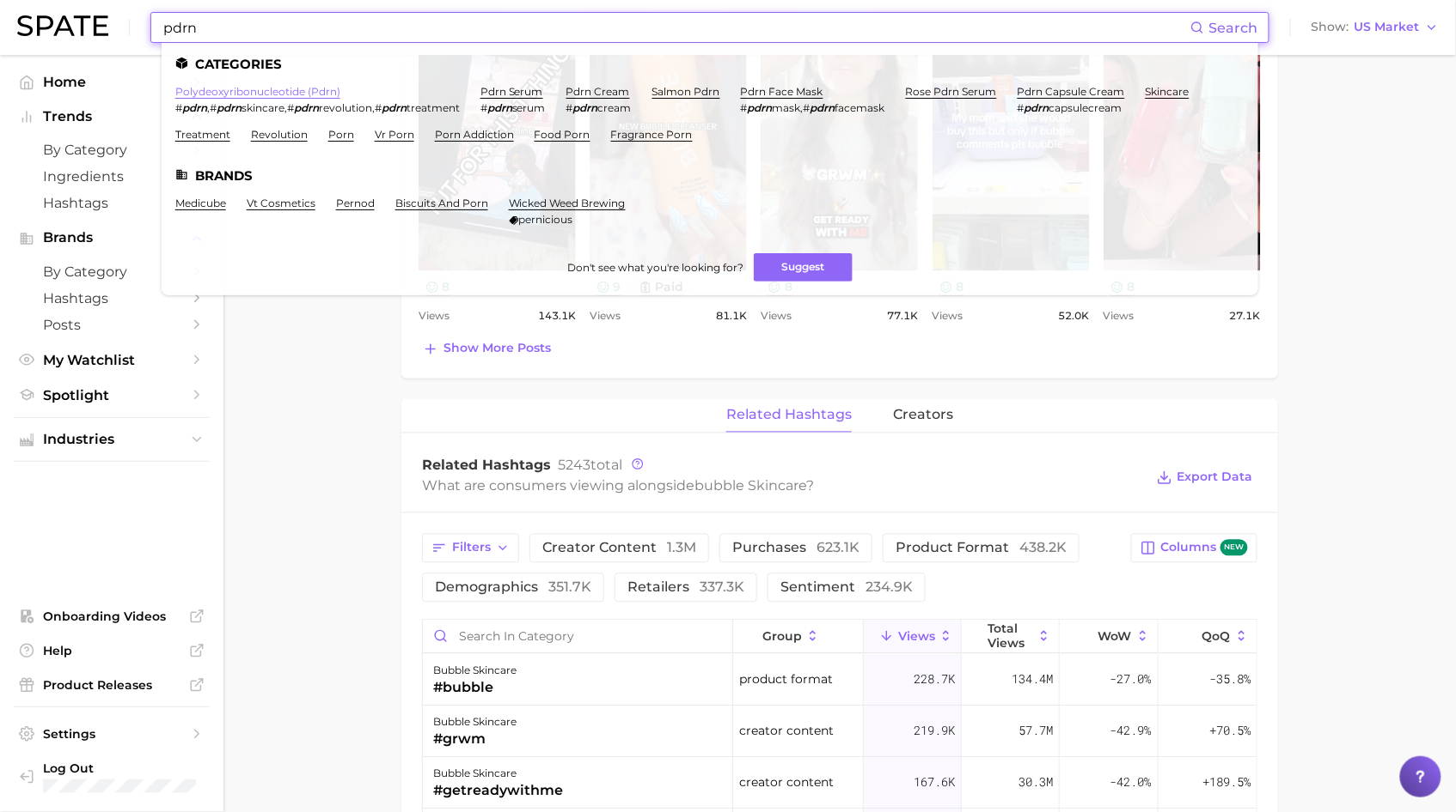
type input "pdrn"
click at [277, 89] on link "polydeoxyribonucleotide (pdrn)" at bounding box center [258, 92] width 165 height 13
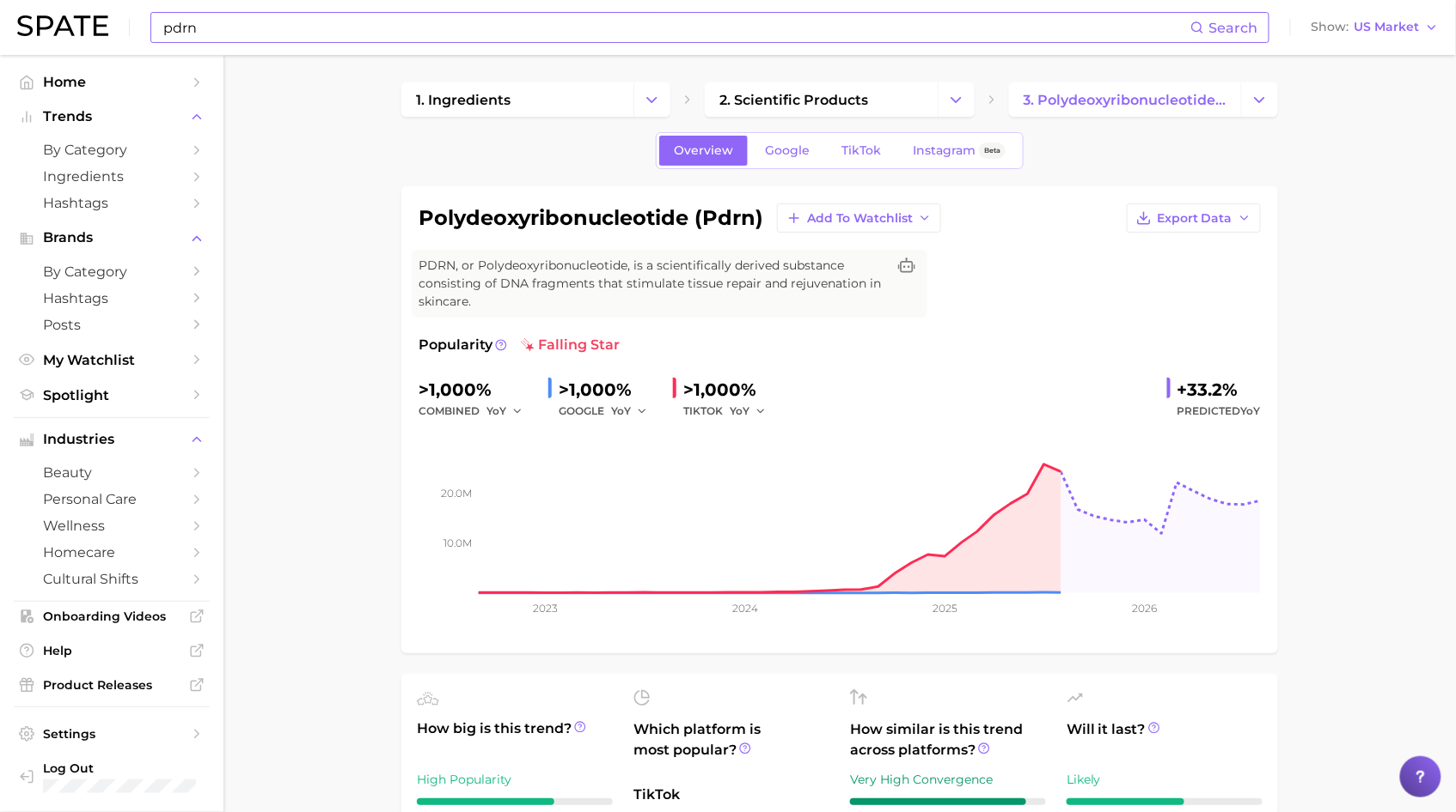
click at [396, 21] on input "pdrn" at bounding box center [676, 27] width 1029 height 29
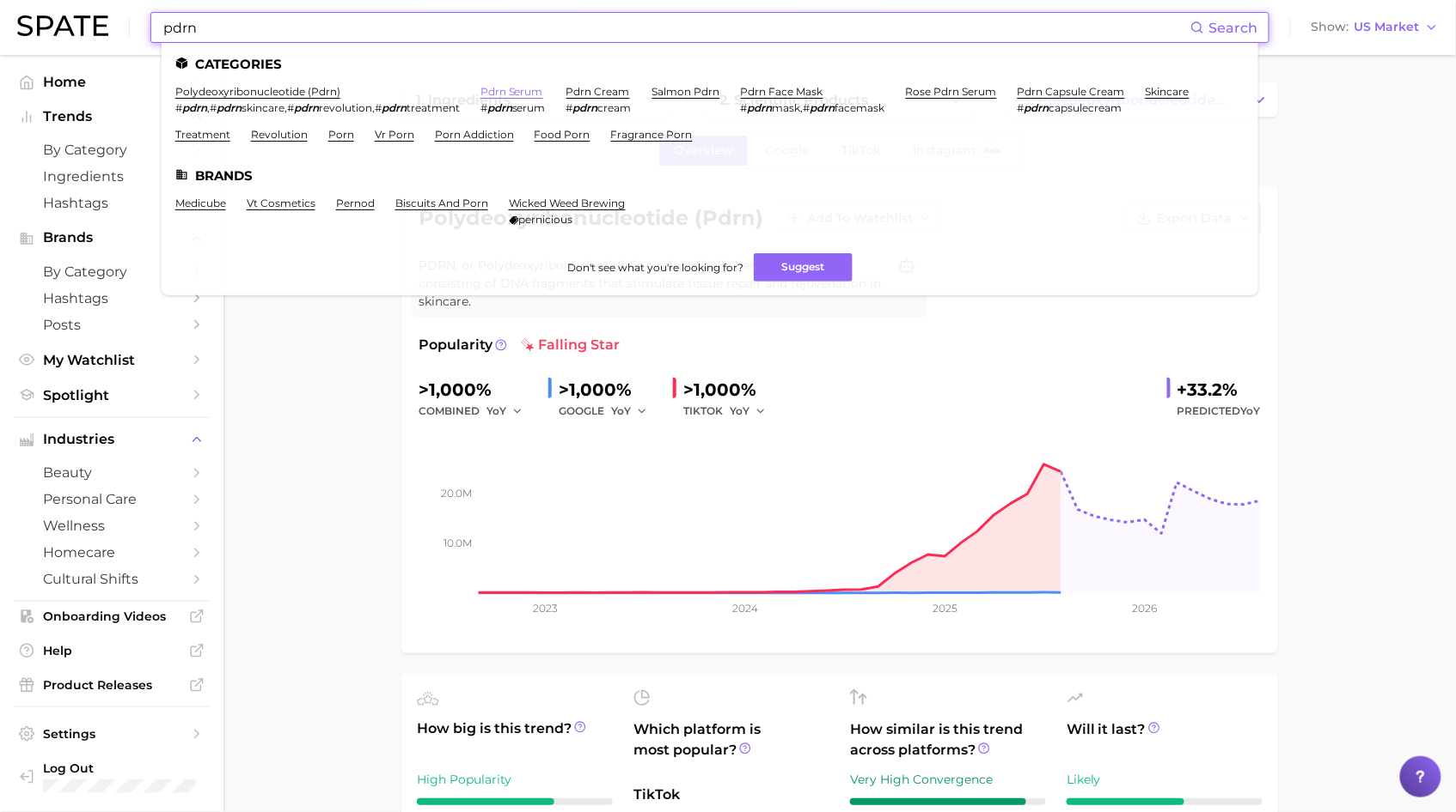
click at [480, 91] on link "pdrn serum" at bounding box center [512, 92] width 63 height 13
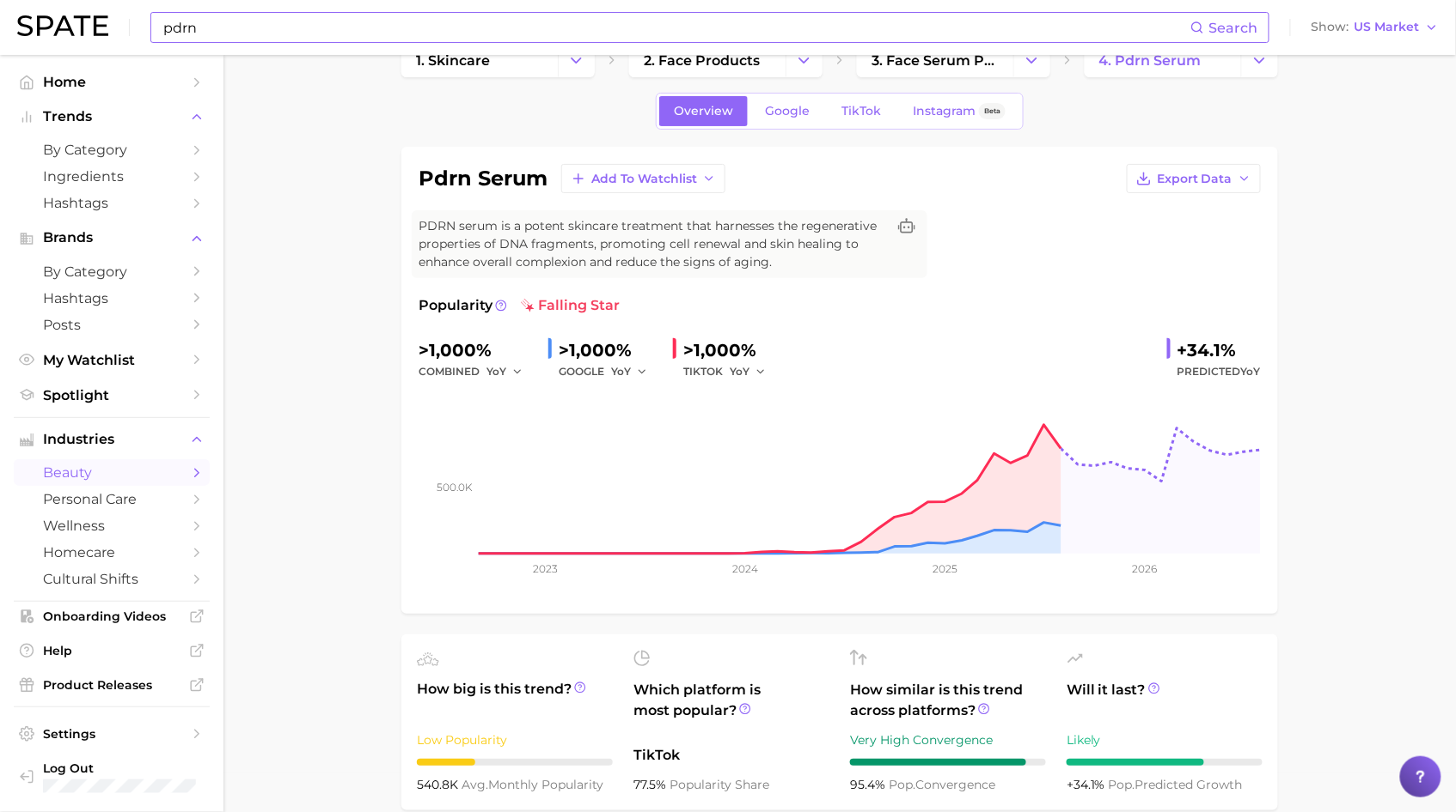
scroll to position [55, 0]
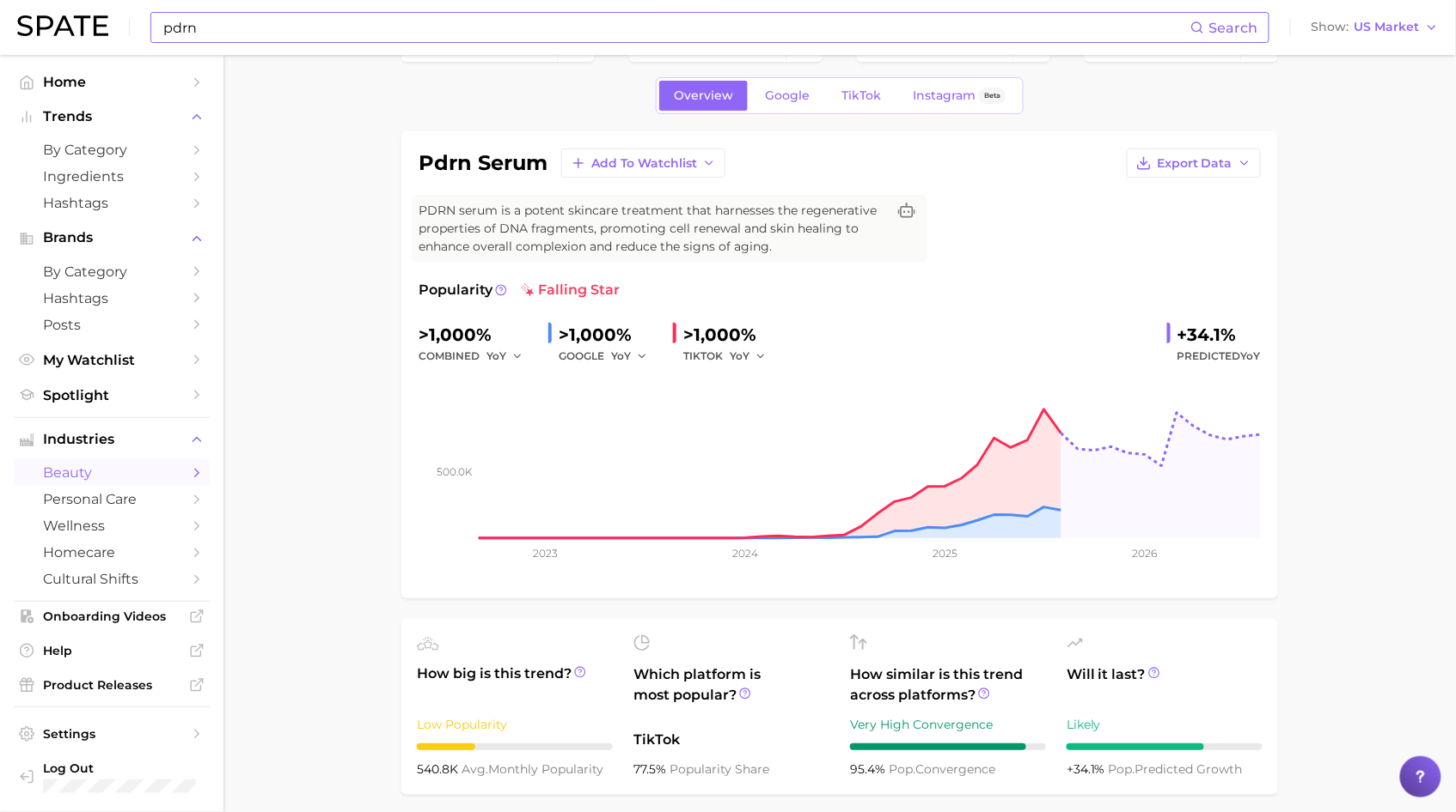
click at [255, 29] on input "pdrn" at bounding box center [676, 27] width 1029 height 29
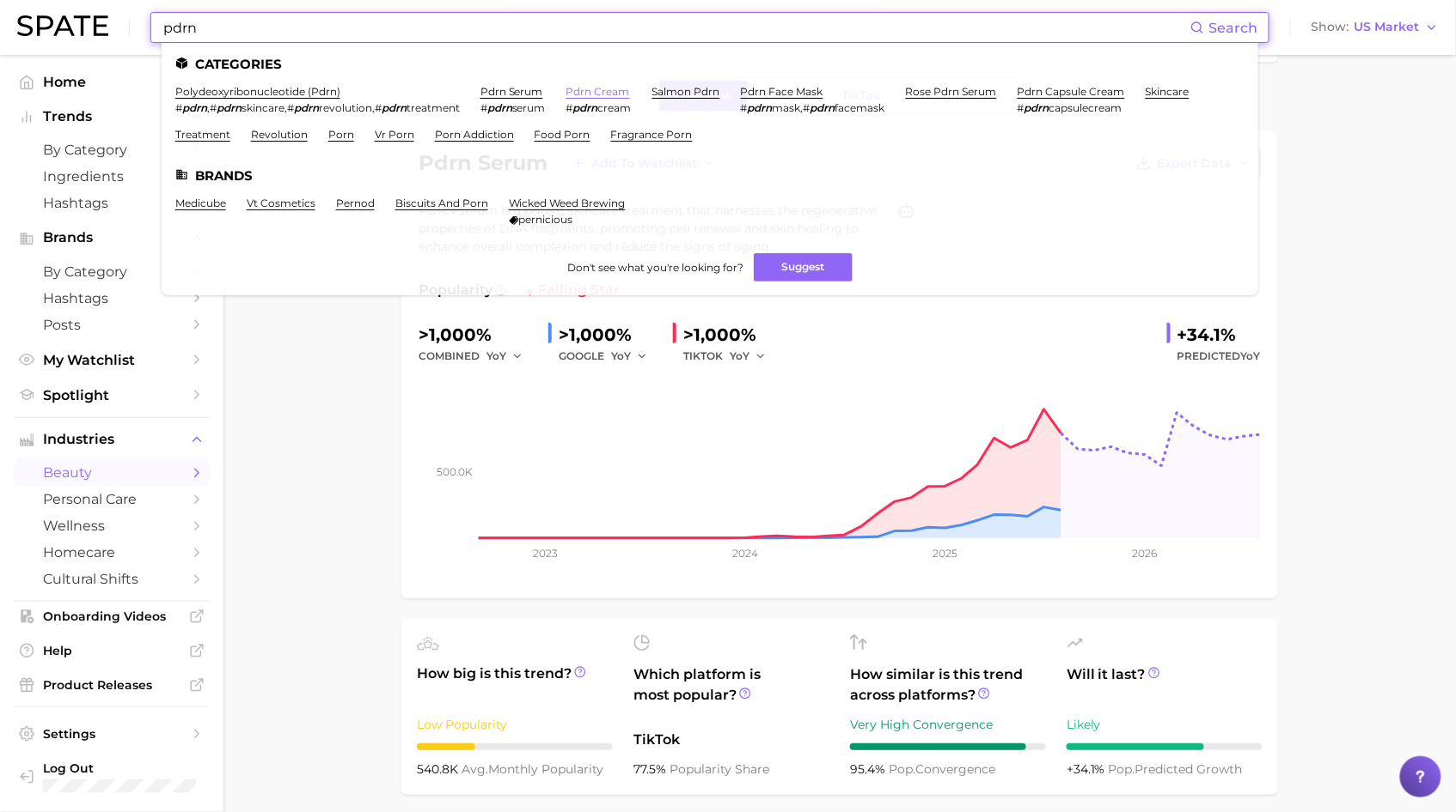
click at [572, 95] on link "pdrn cream" at bounding box center [598, 92] width 63 height 13
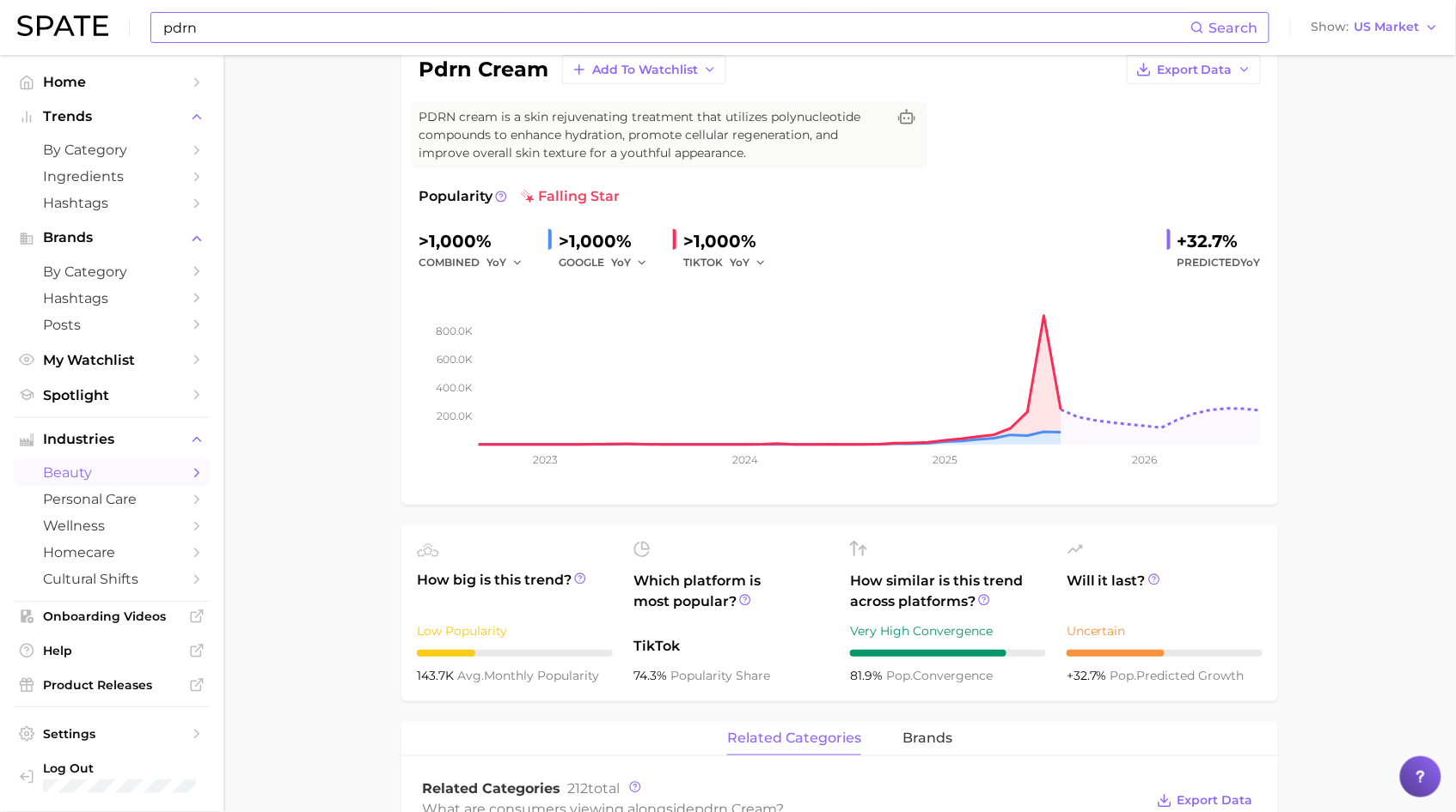
scroll to position [144, 0]
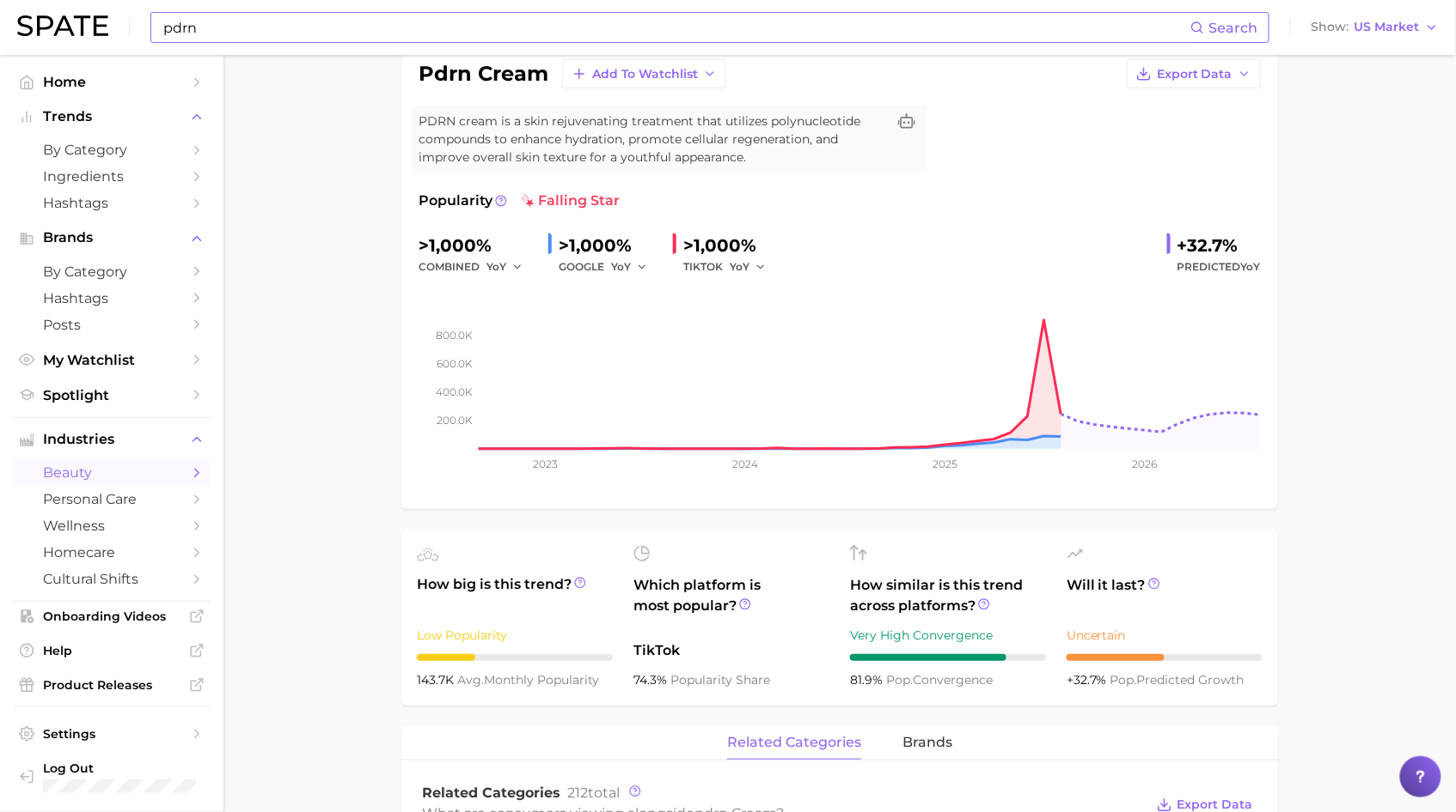
click at [265, 35] on input "pdrn" at bounding box center [676, 27] width 1029 height 29
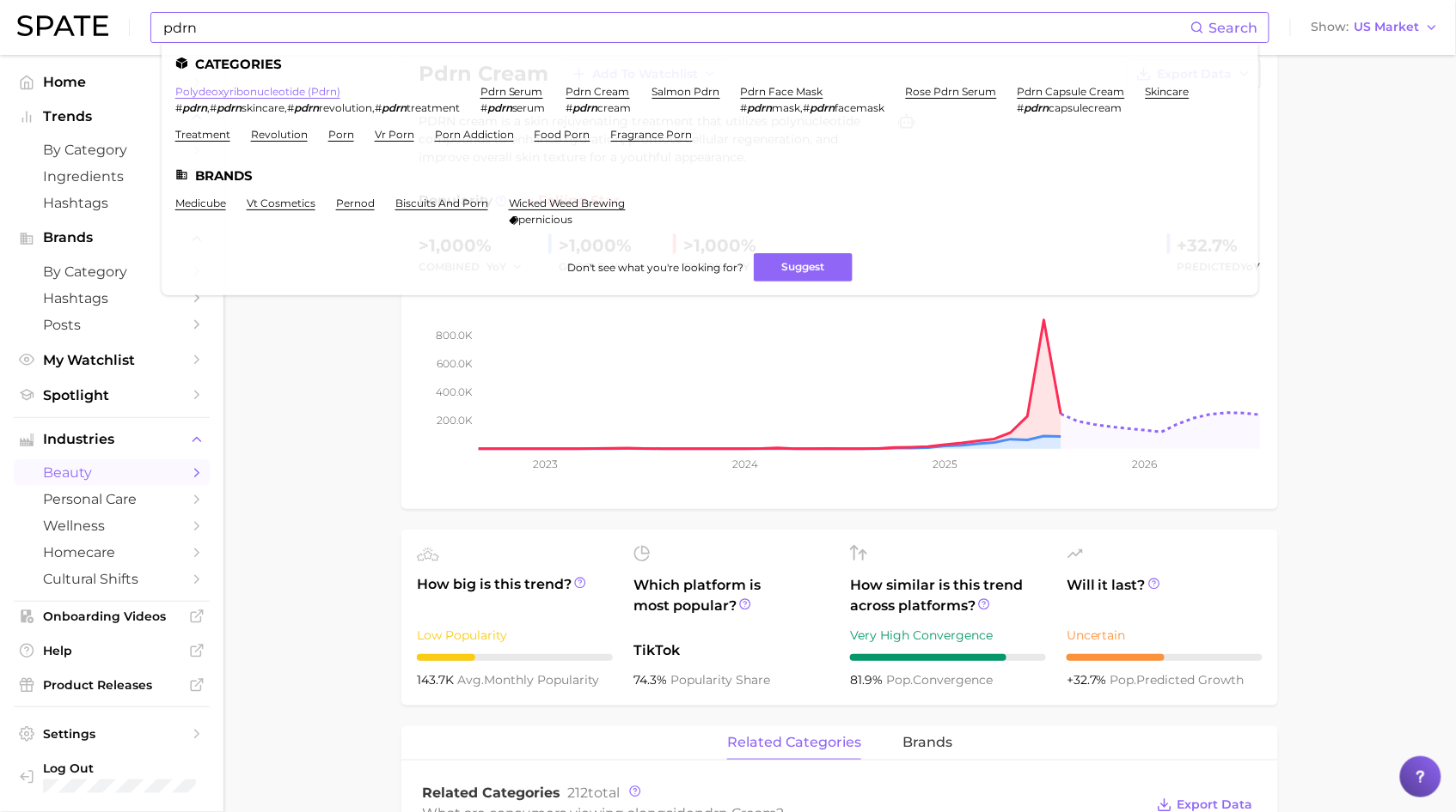
click at [268, 85] on link "polydeoxyribonucleotide (pdrn)" at bounding box center [258, 92] width 165 height 13
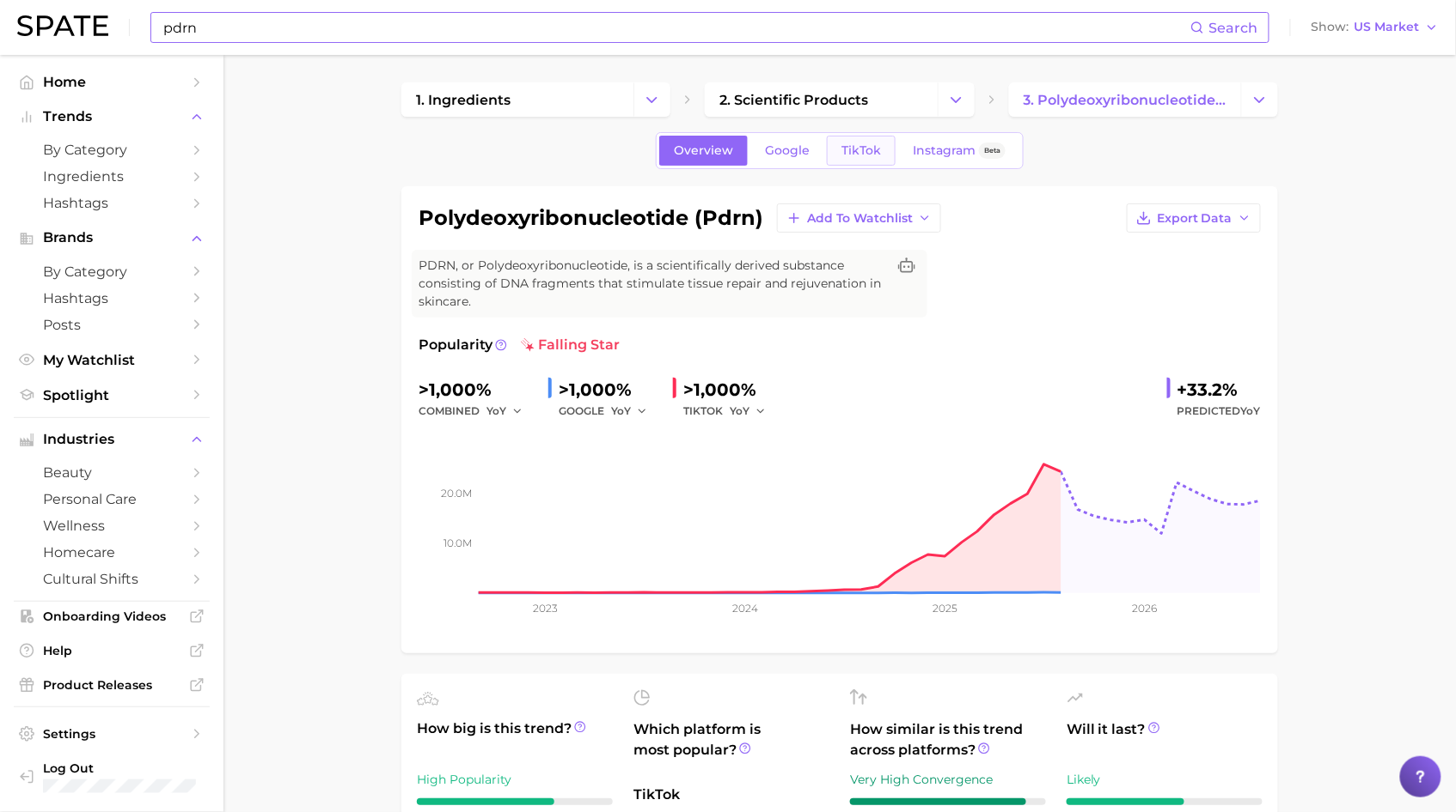
click at [836, 149] on link "TikTok" at bounding box center [861, 150] width 69 height 30
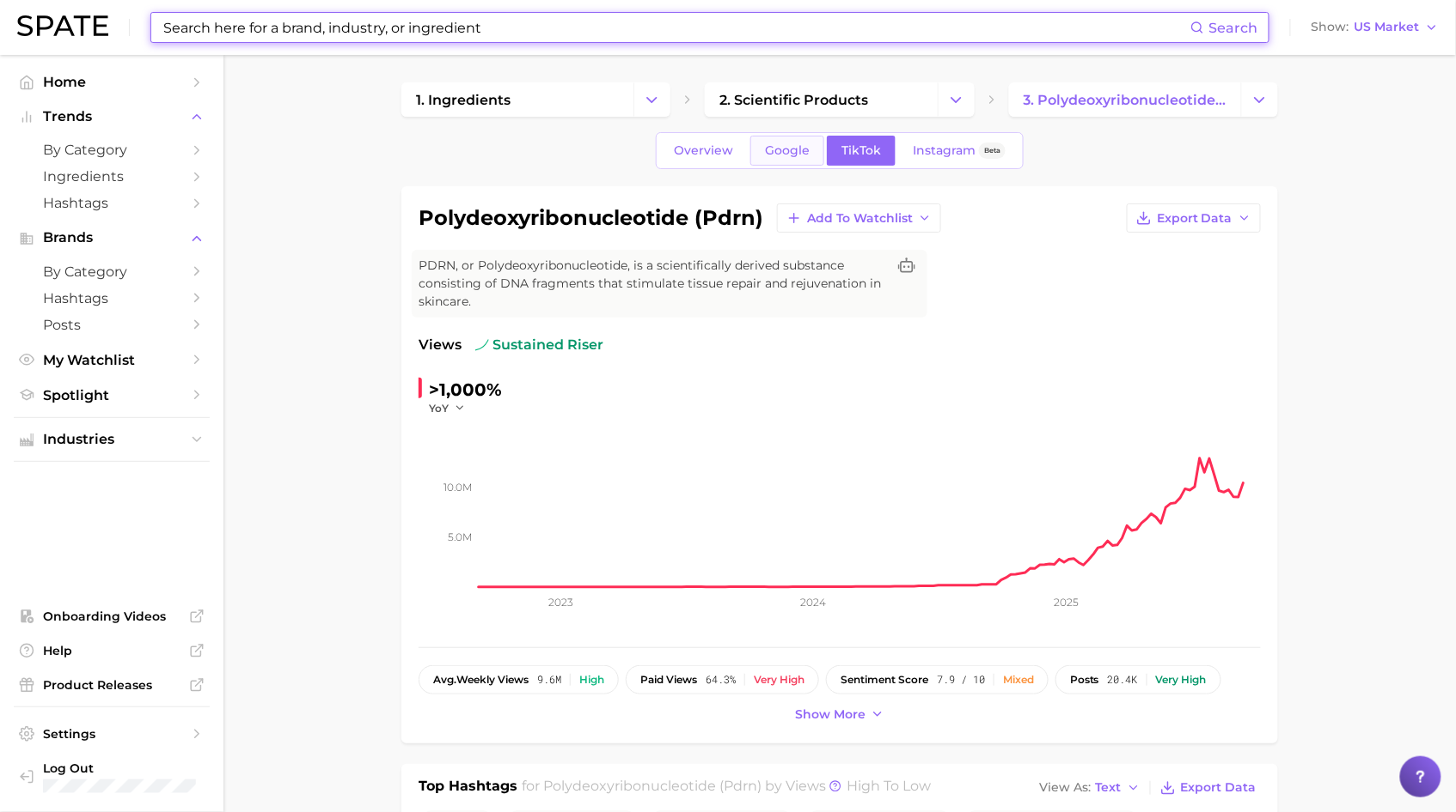
click at [791, 151] on span "Google" at bounding box center [787, 151] width 45 height 15
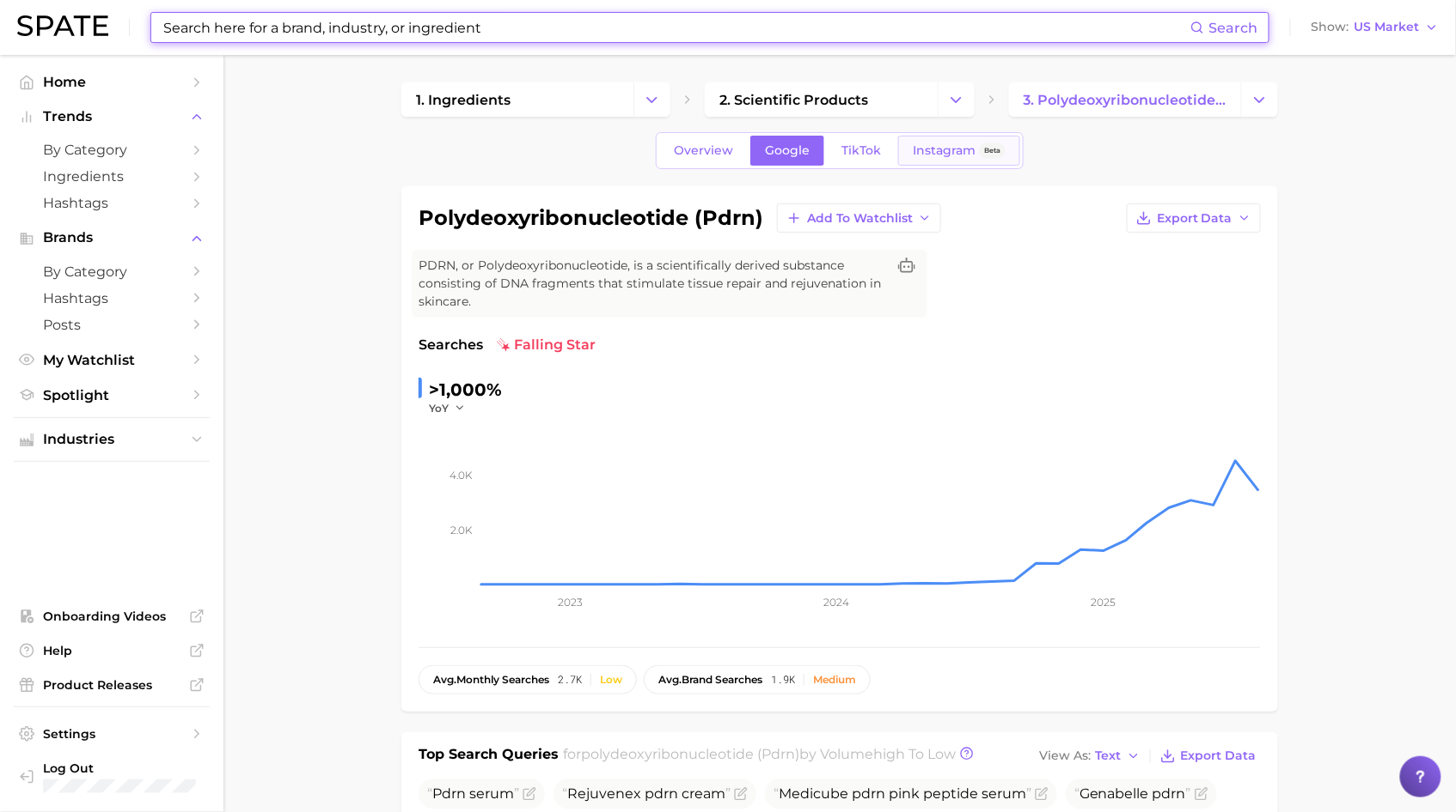
click at [927, 160] on link "Instagram Beta" at bounding box center [958, 150] width 122 height 30
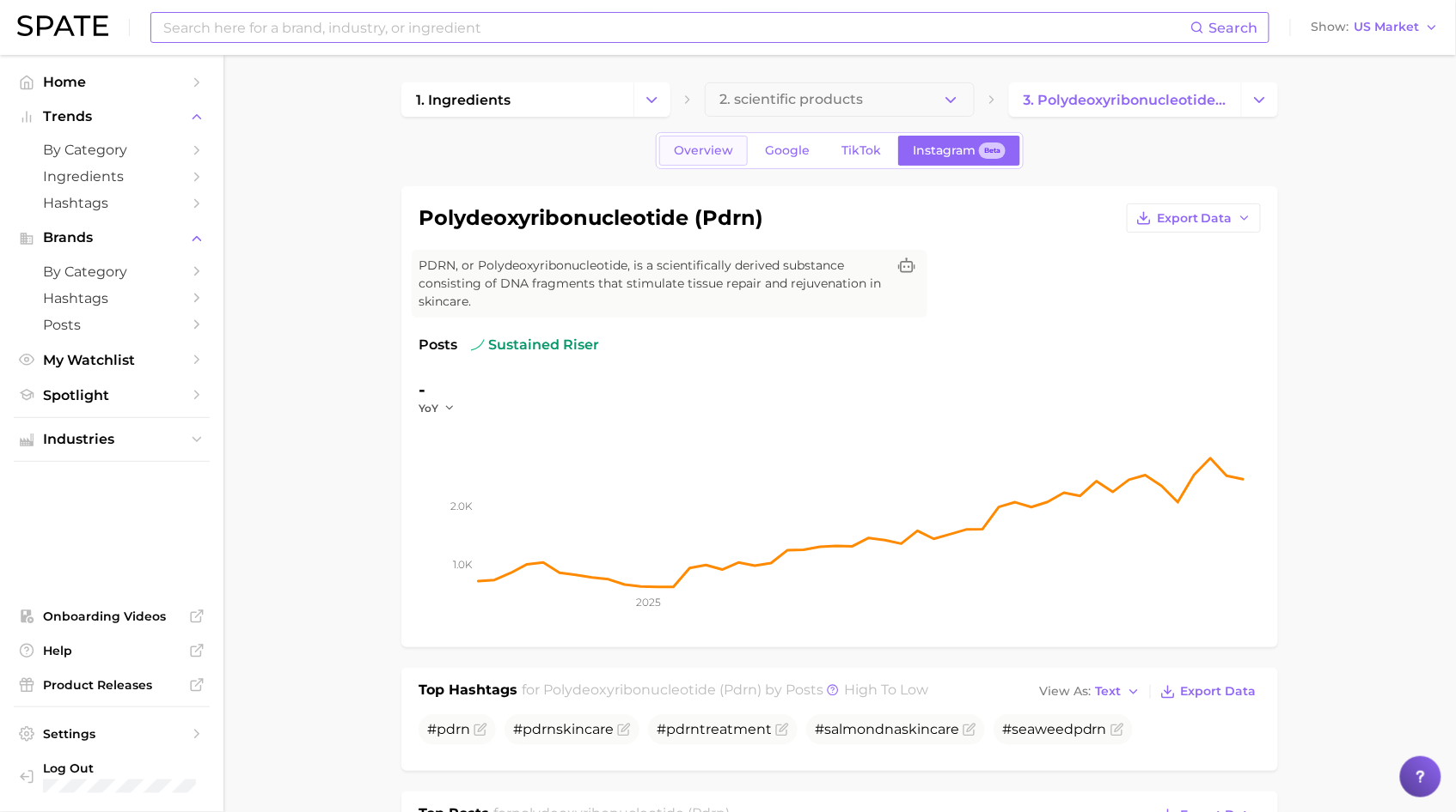
click at [727, 151] on span "Overview" at bounding box center [704, 151] width 59 height 15
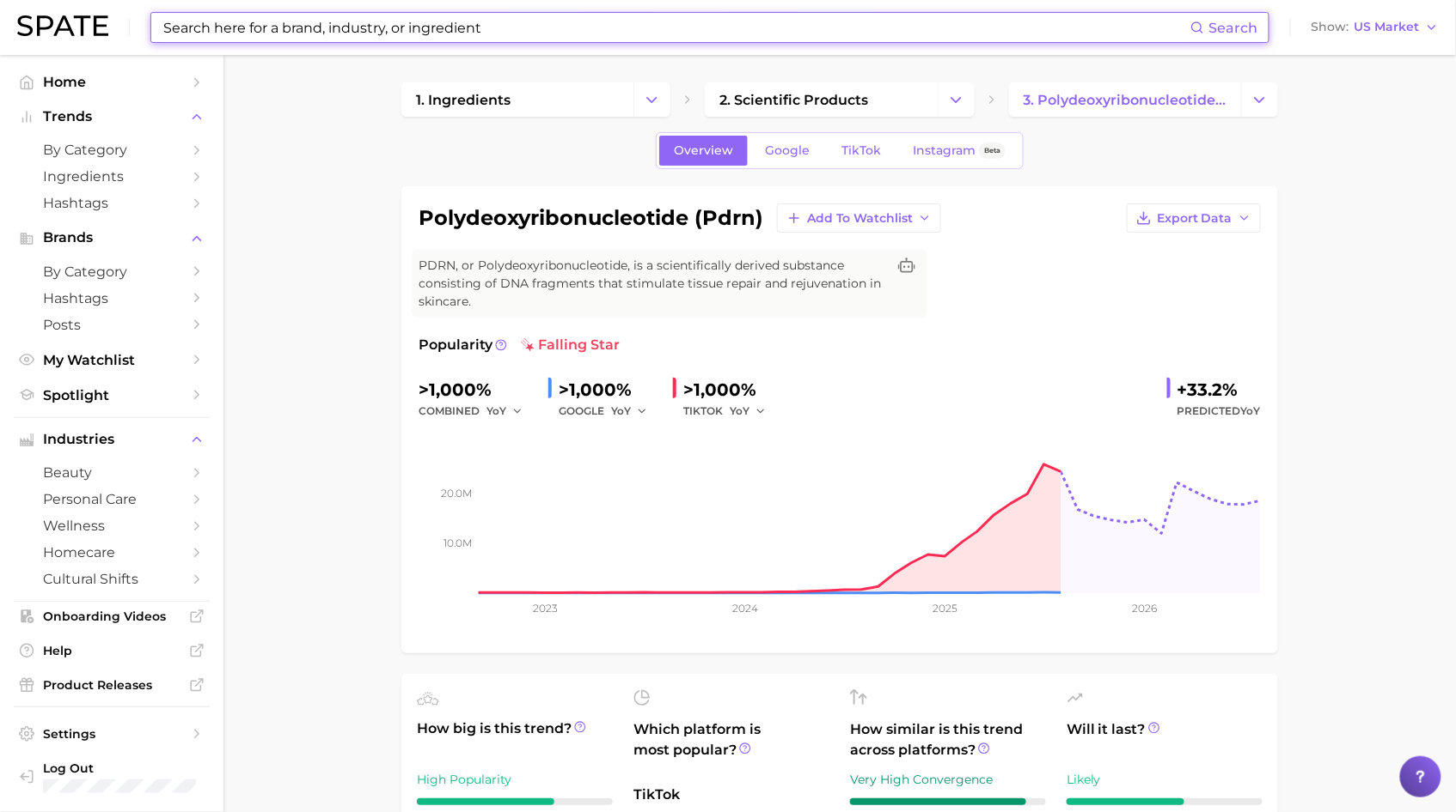
click at [474, 18] on input at bounding box center [676, 27] width 1029 height 29
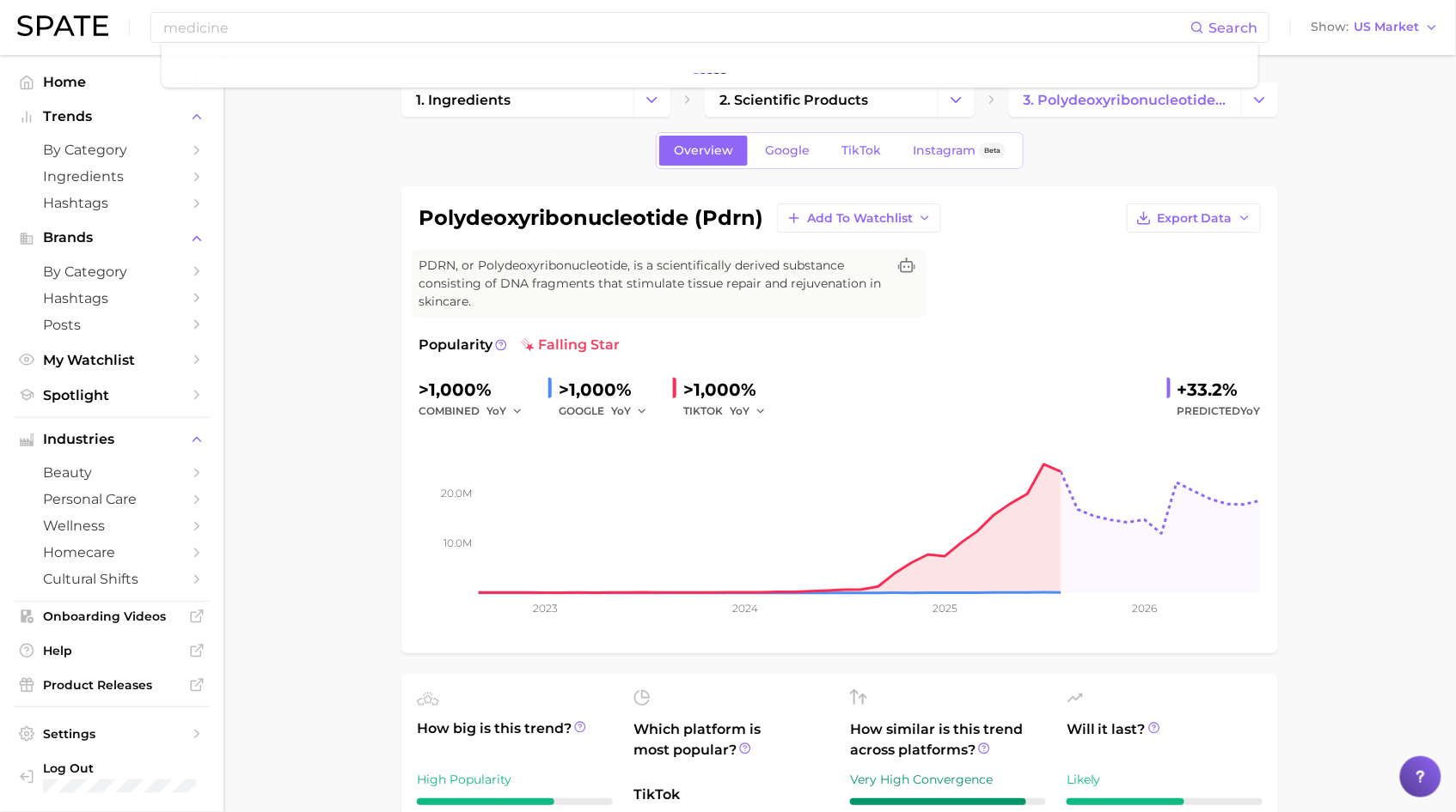
click at [200, 95] on ul "Home Trends by Category Ingredients Hashtags Brands by Category Hashtags Posts …" at bounding box center [111, 238] width 196 height 340
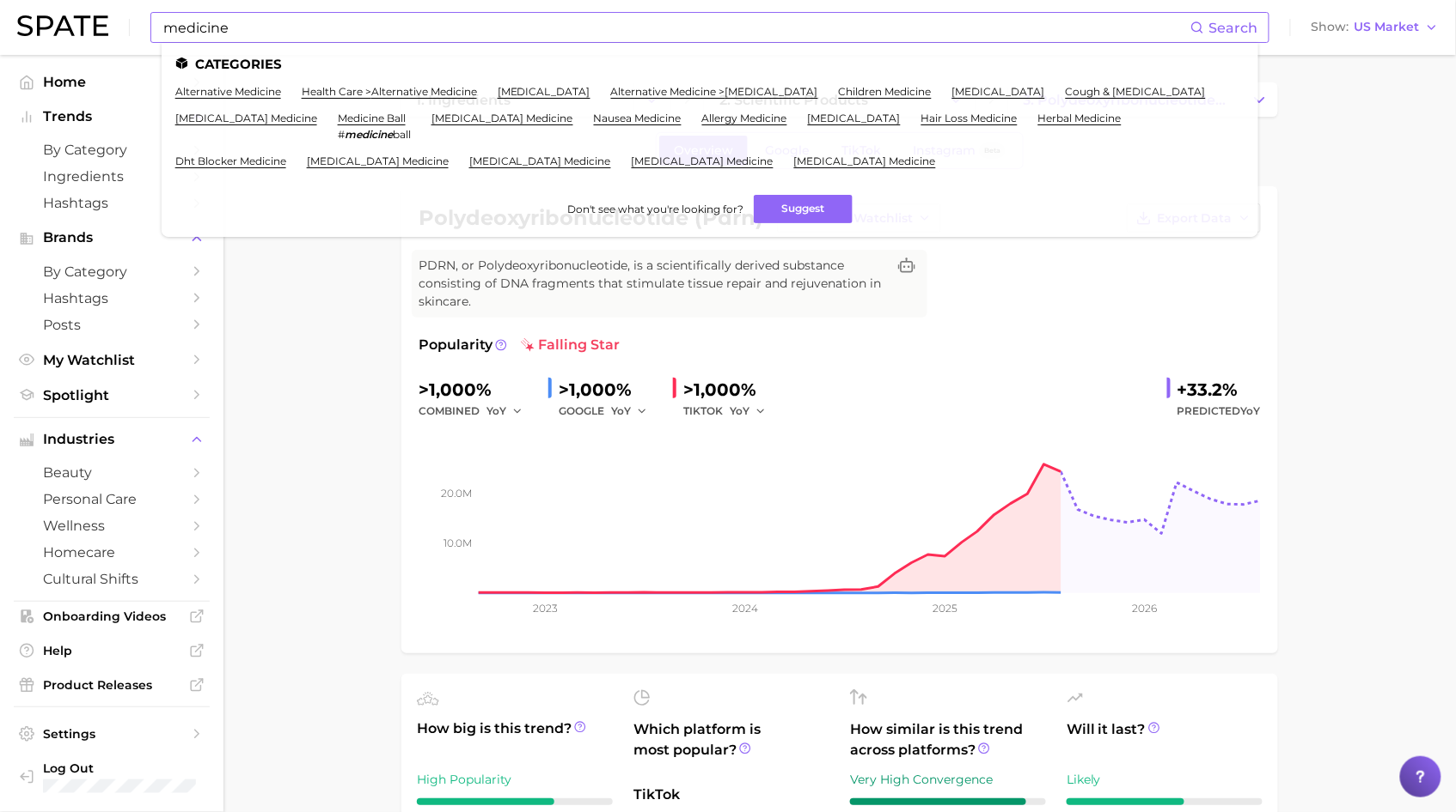
click at [234, 29] on input "medicine" at bounding box center [676, 27] width 1029 height 29
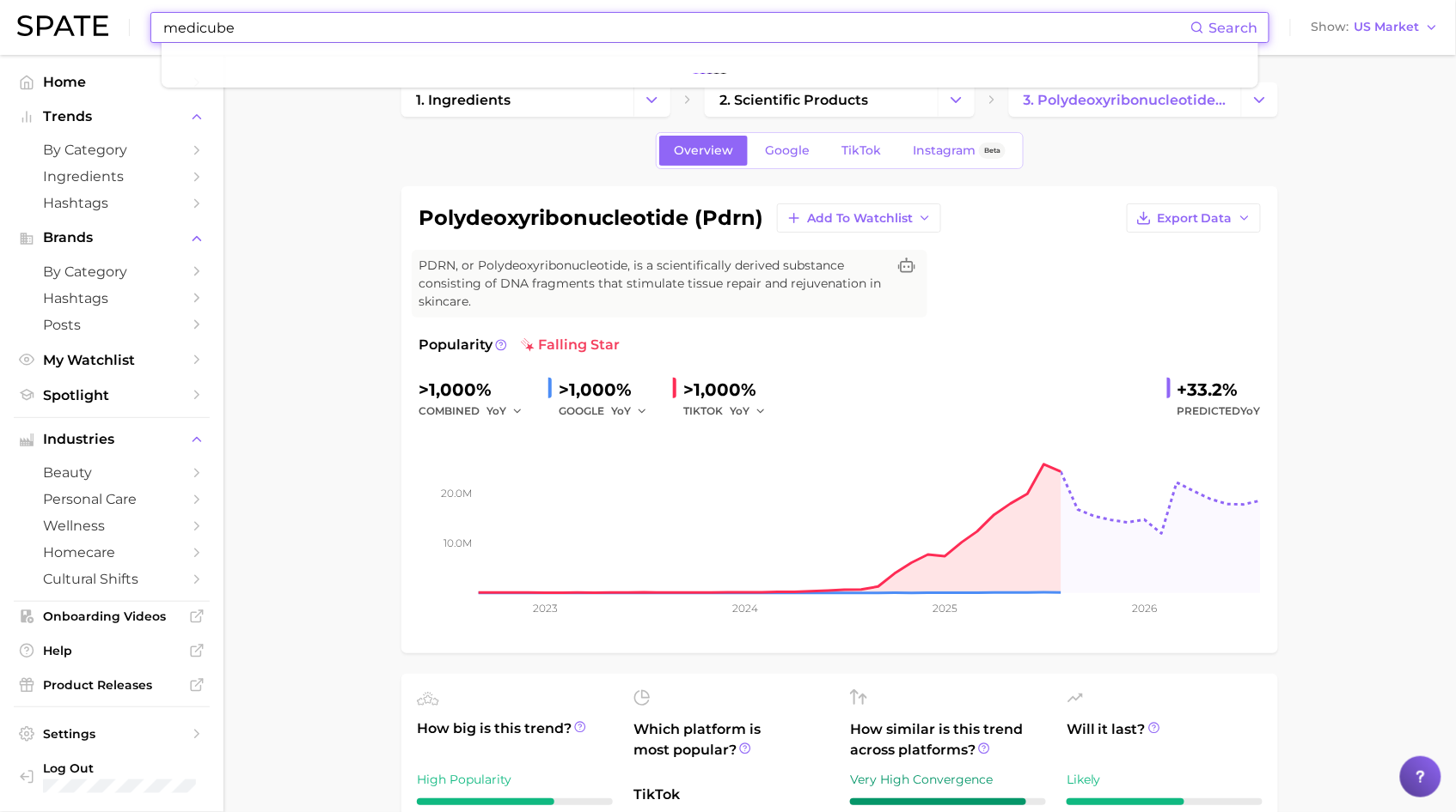
type input "medicube"
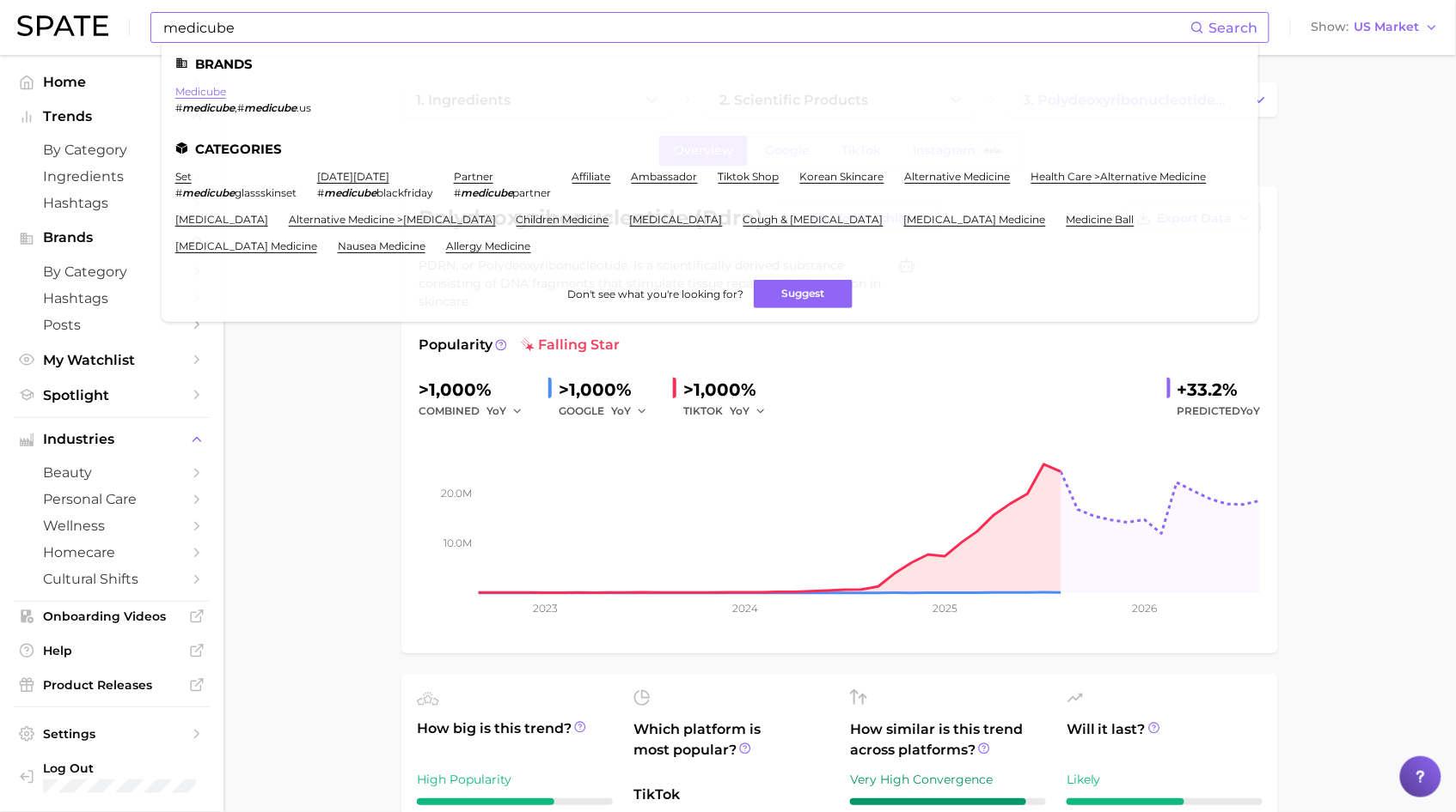
click at [193, 91] on link "medicube" at bounding box center [201, 92] width 51 height 13
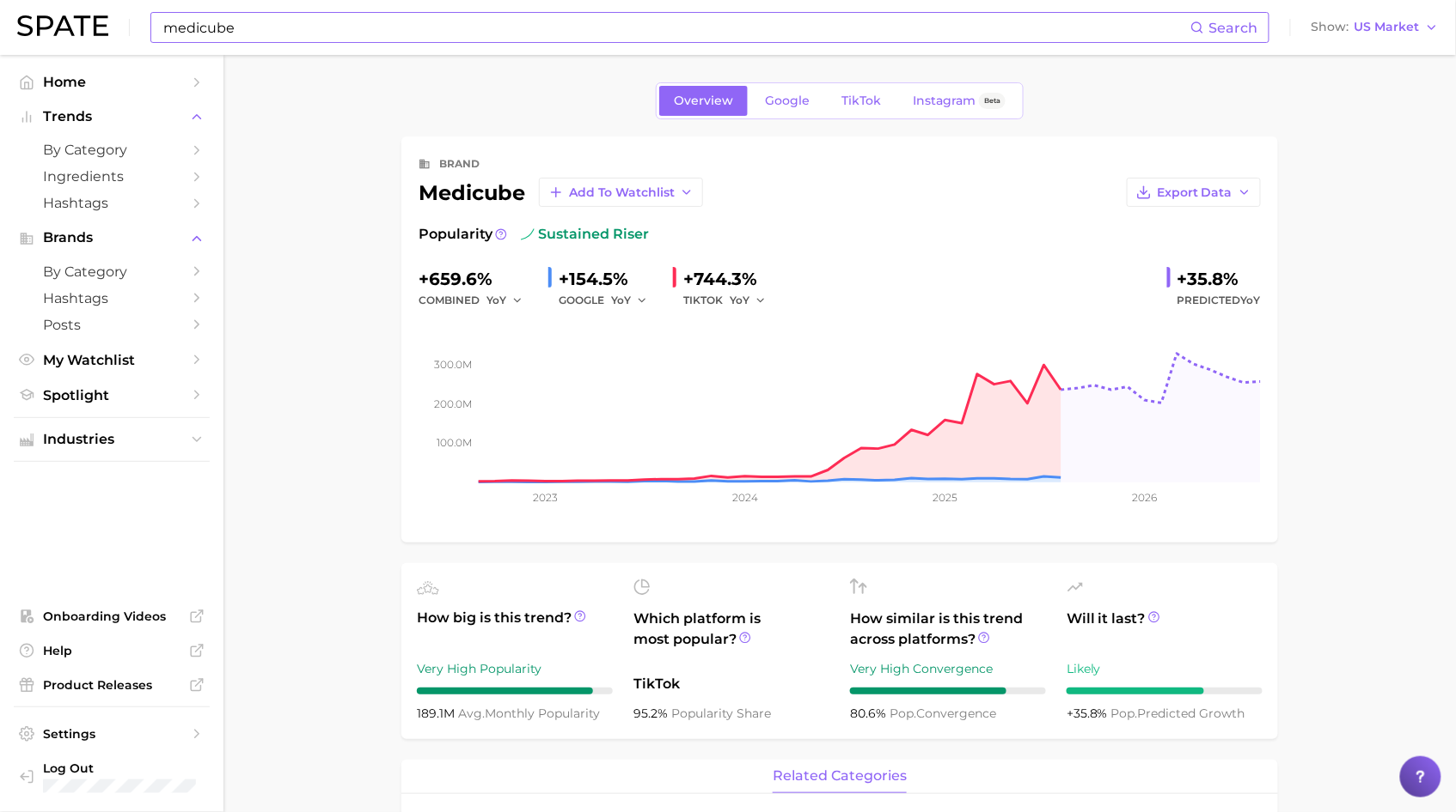
click at [412, 24] on input "medicube" at bounding box center [676, 27] width 1029 height 29
type input "m"
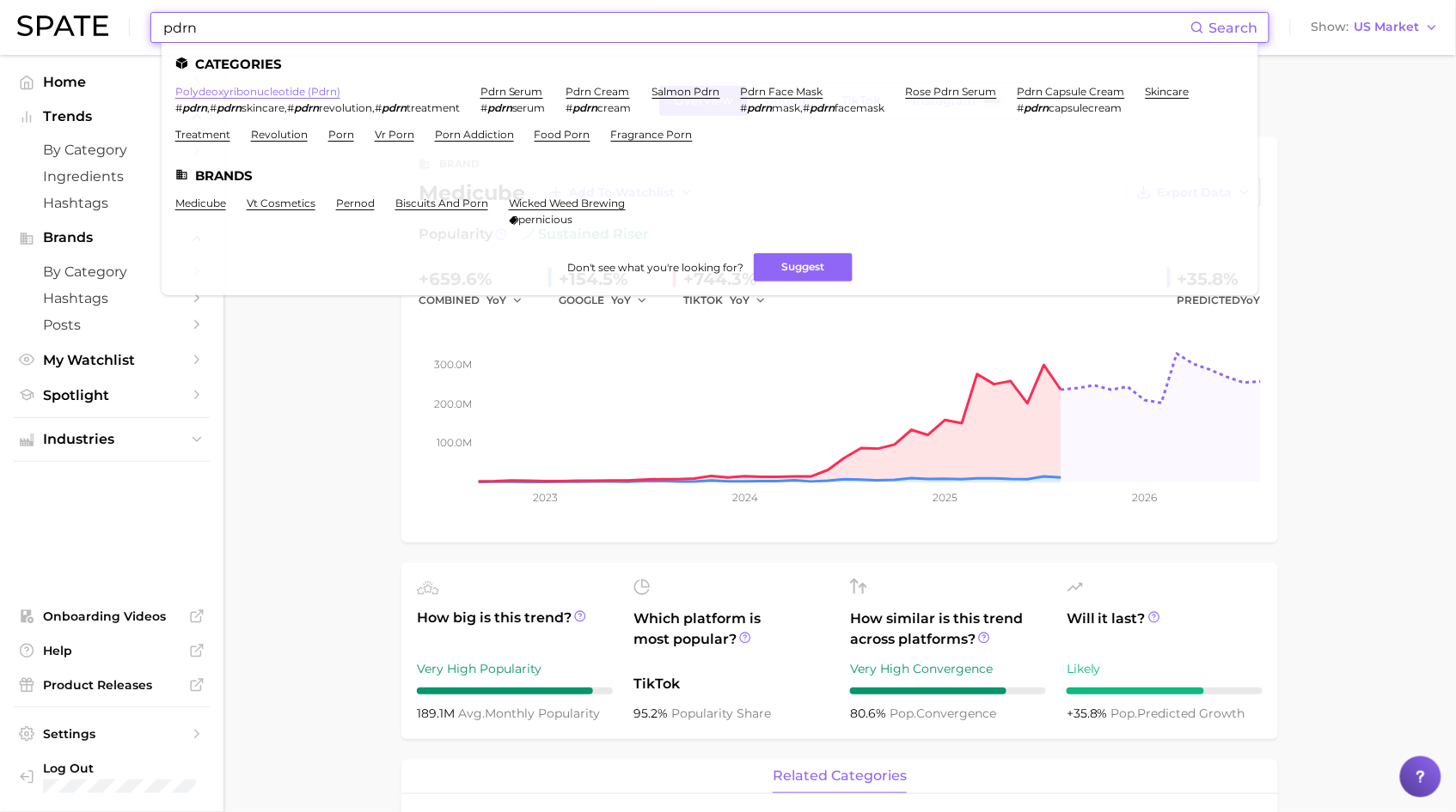
type input "pdrn"
click at [238, 86] on link "polydeoxyribonucleotide (pdrn)" at bounding box center [258, 92] width 165 height 13
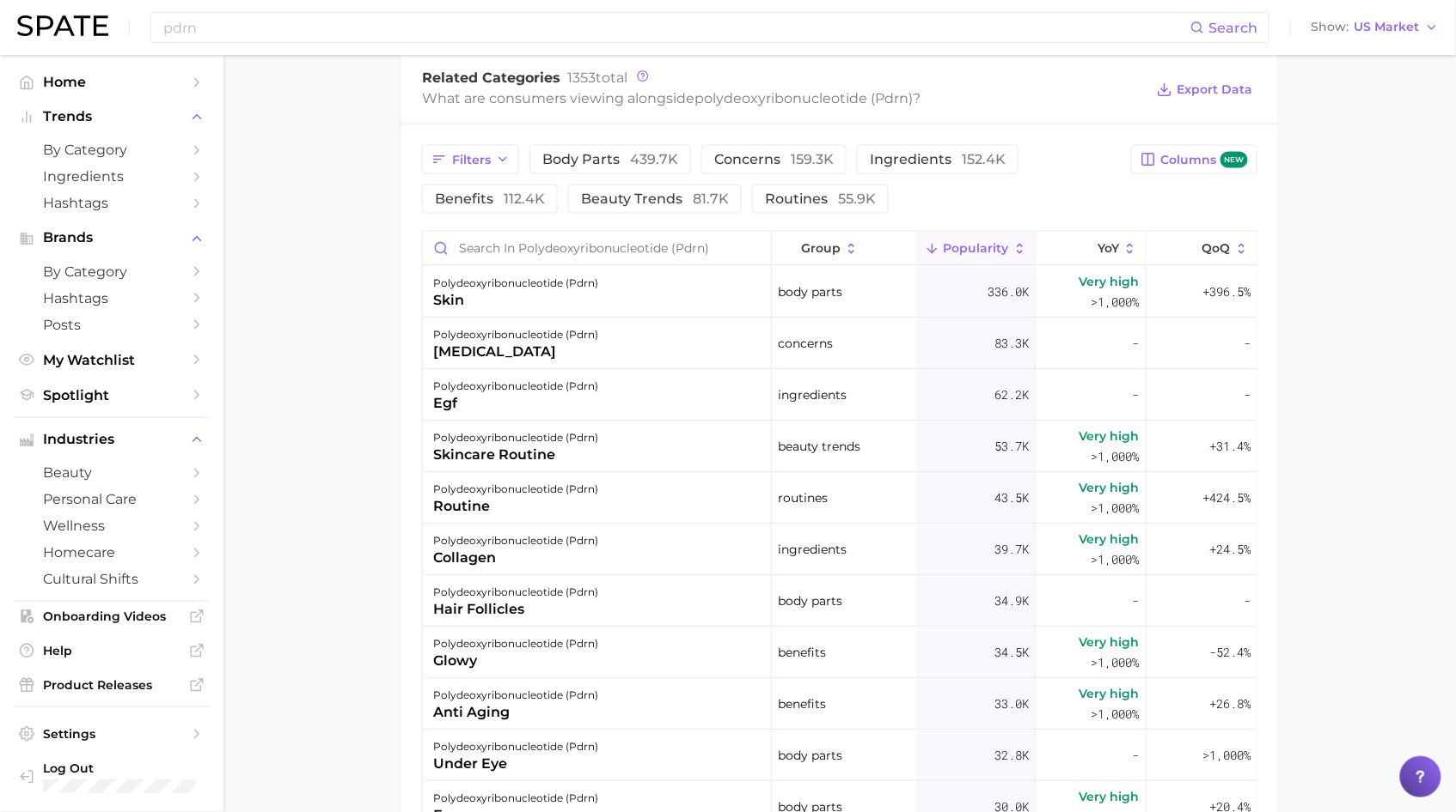
scroll to position [816, 0]
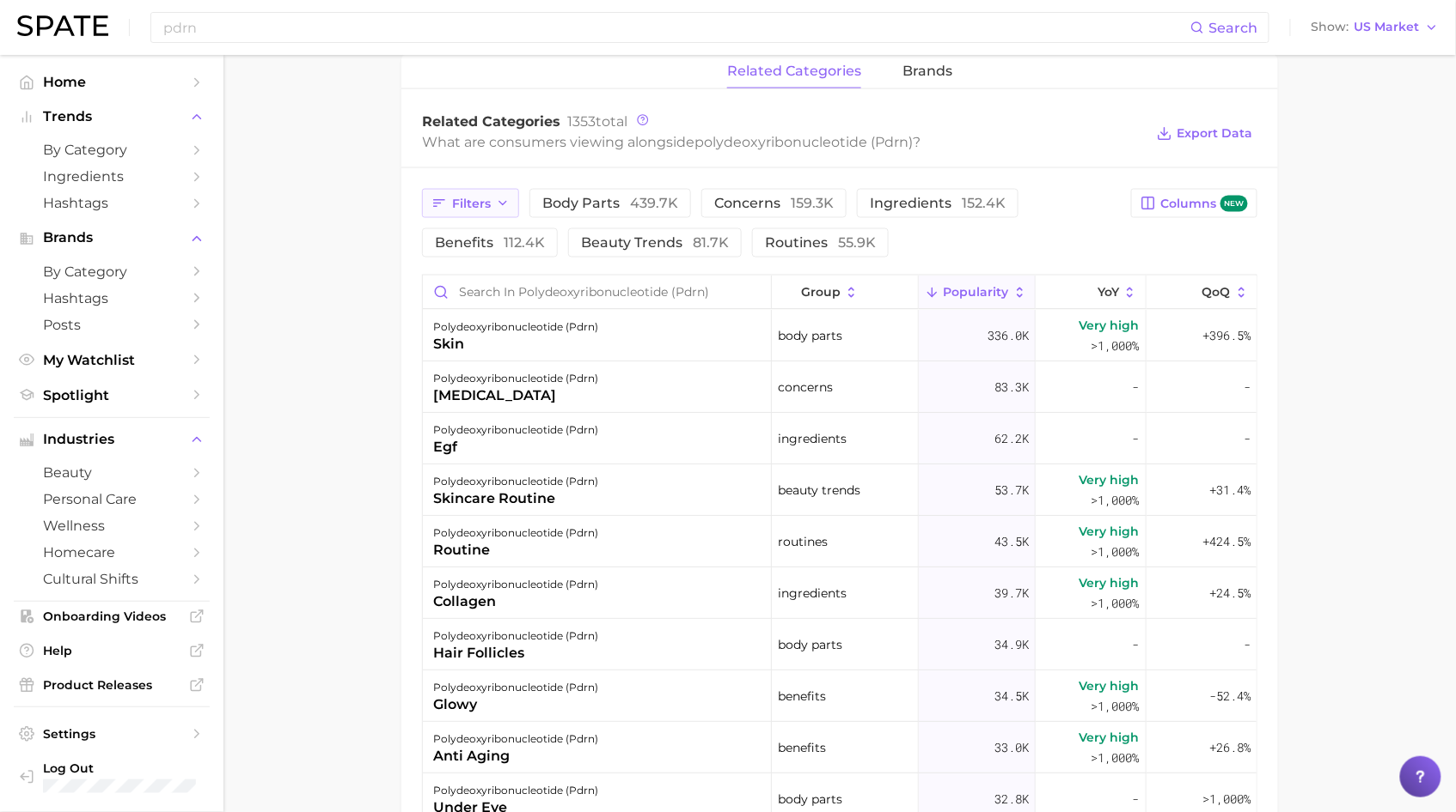
click at [469, 217] on button "Filters" at bounding box center [470, 203] width 98 height 29
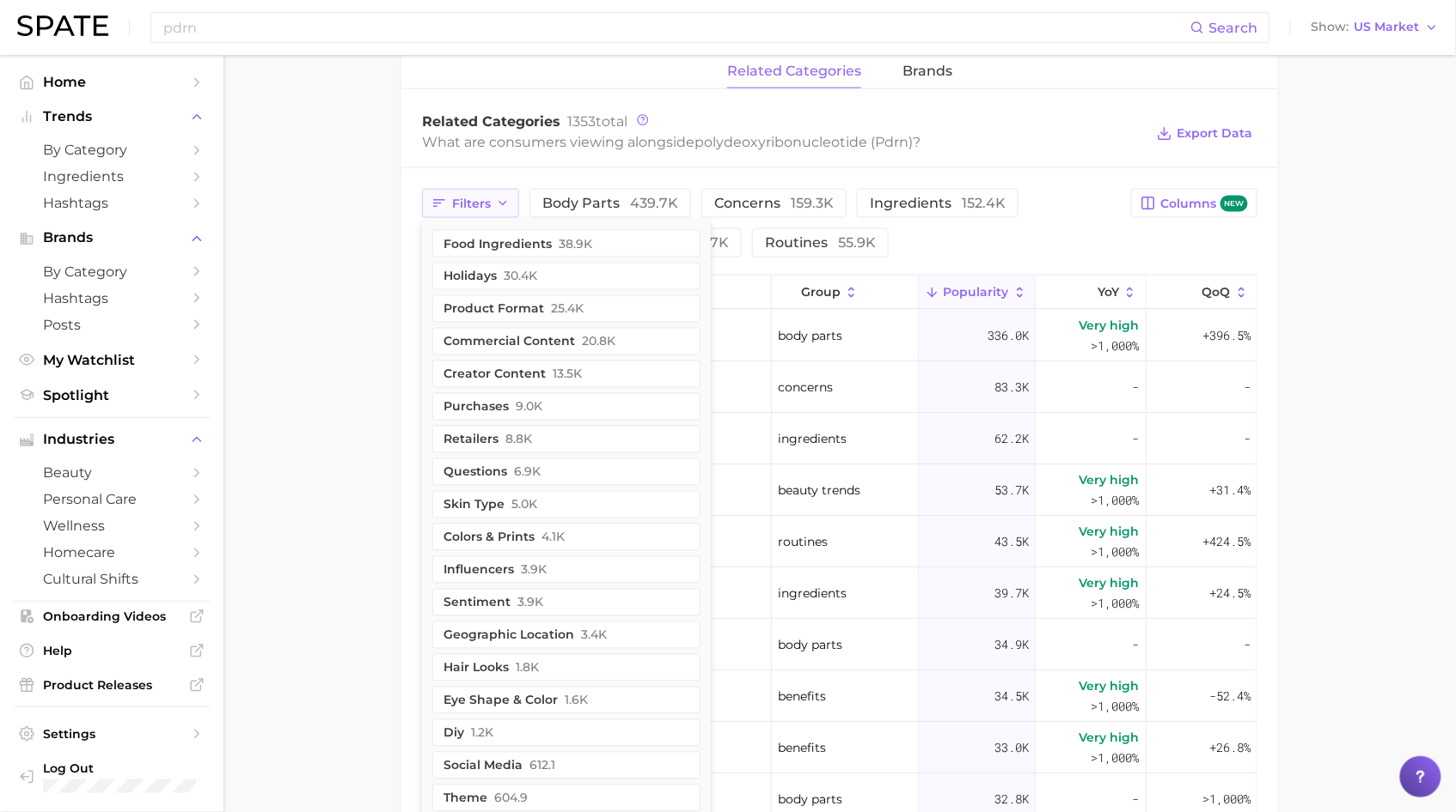
click at [476, 197] on span "Filters" at bounding box center [472, 204] width 39 height 15
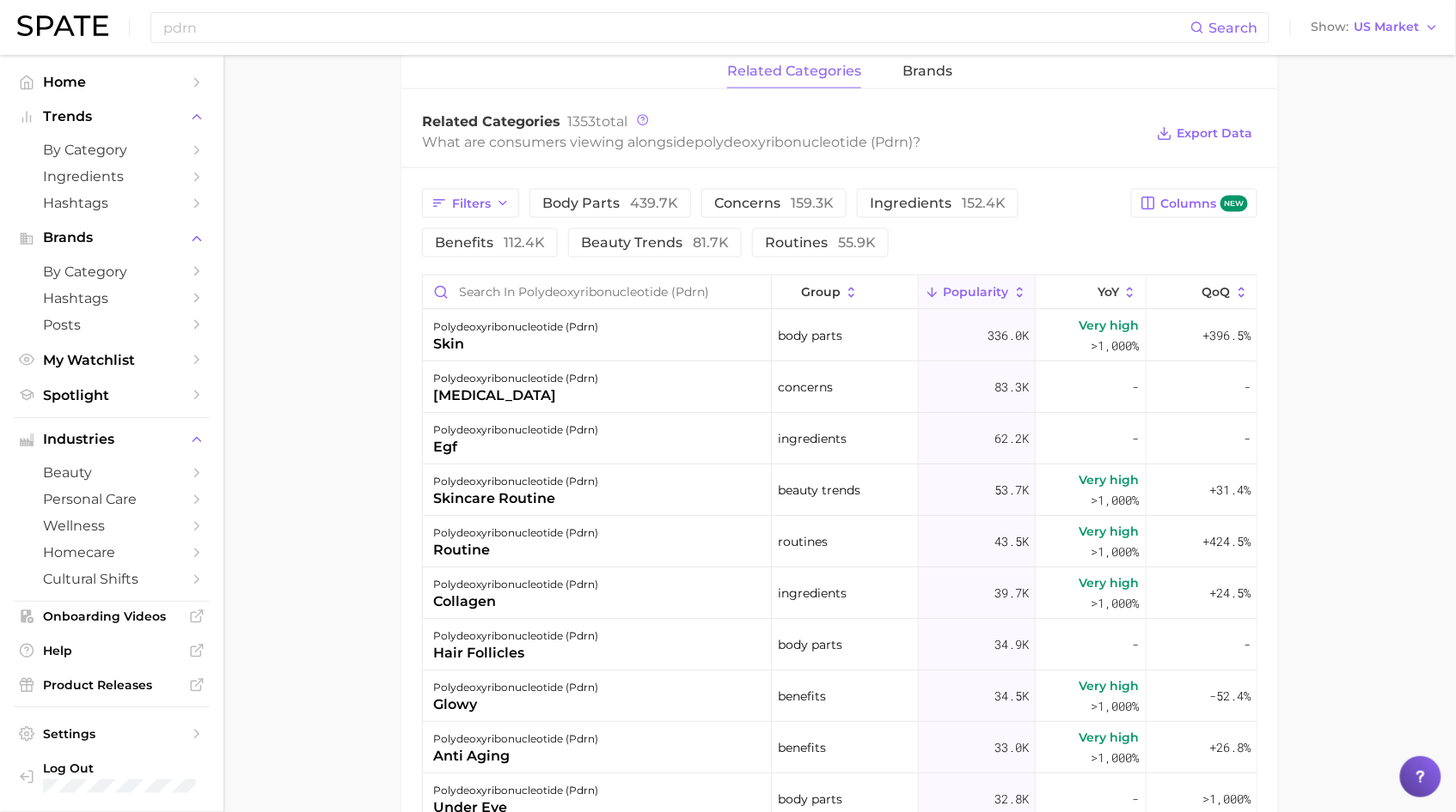
scroll to position [626, 0]
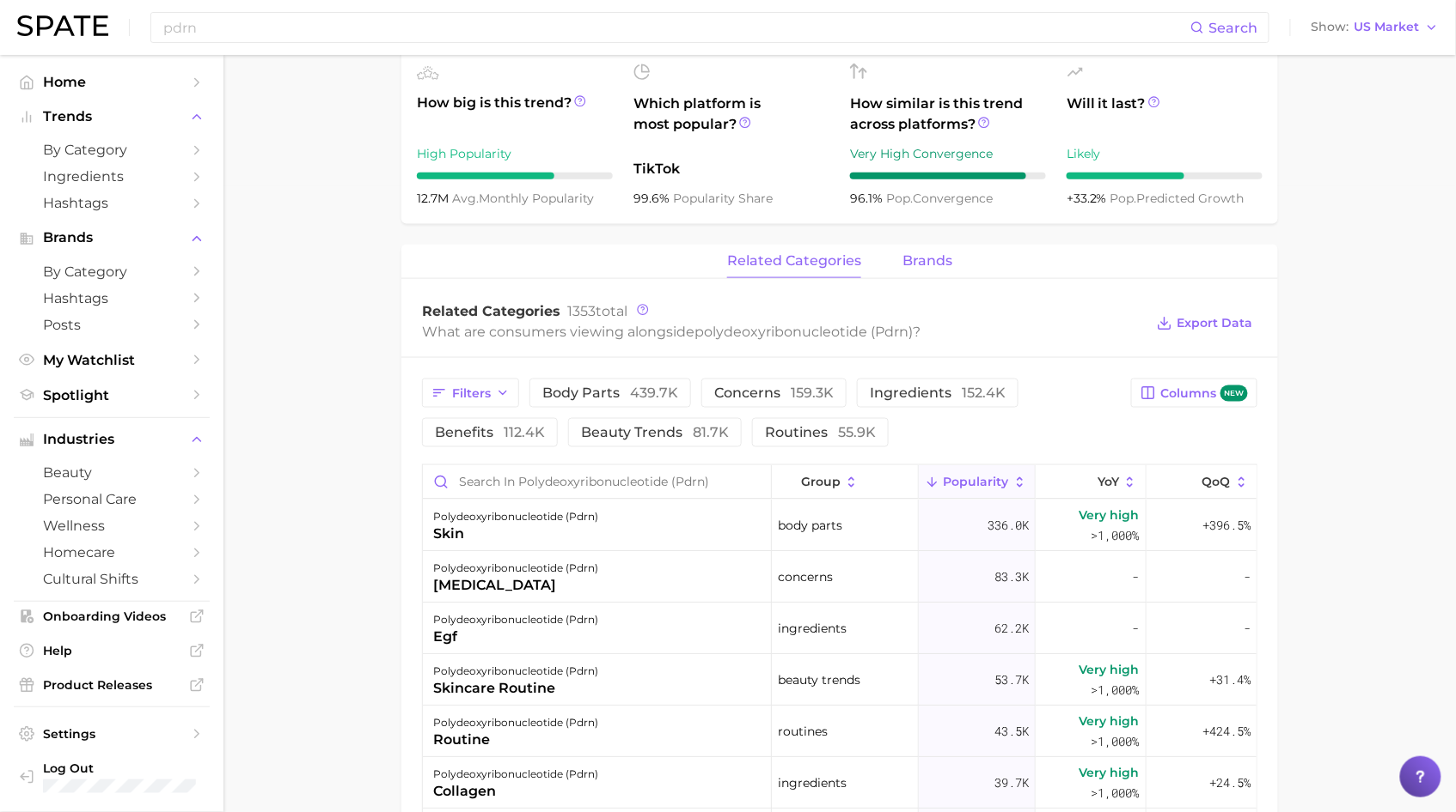
click at [912, 253] on span "brands" at bounding box center [928, 261] width 50 height 16
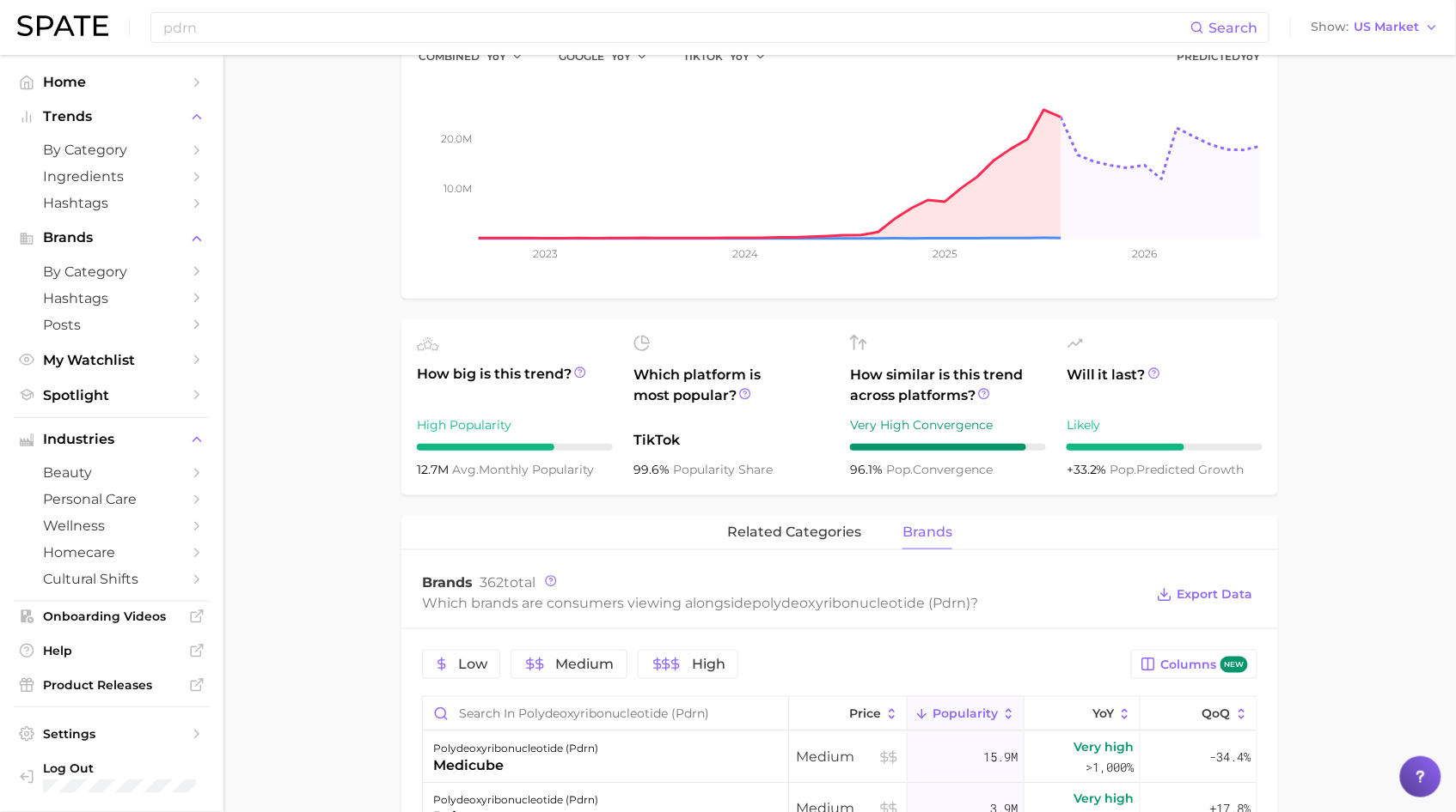
scroll to position [35, 0]
